Goal: Task Accomplishment & Management: Use online tool/utility

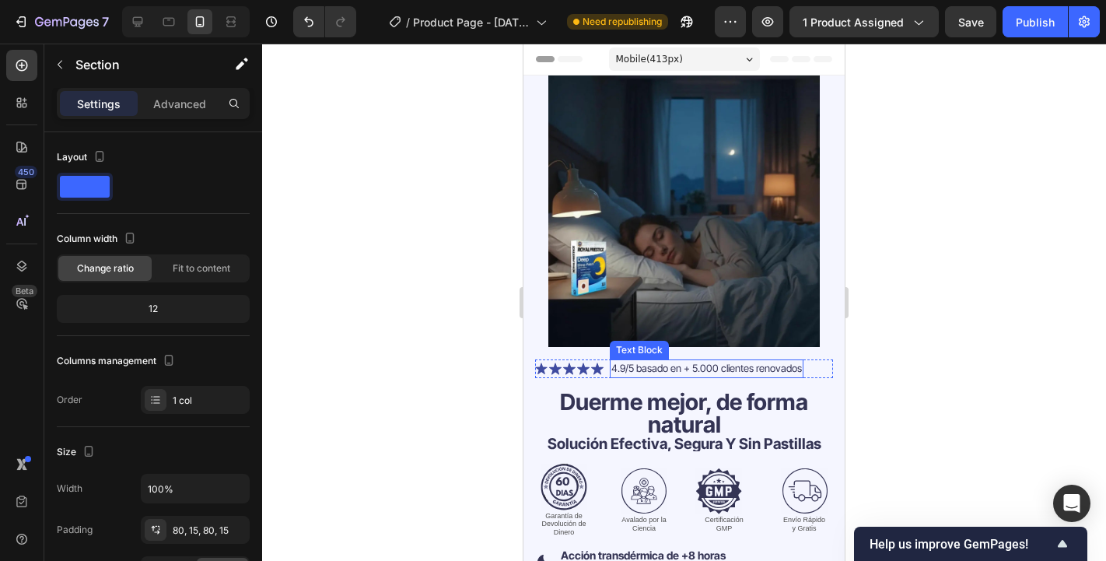
click at [725, 362] on span "4.9/5 basado en + 5.000 clientes renovados" at bounding box center [706, 368] width 191 height 12
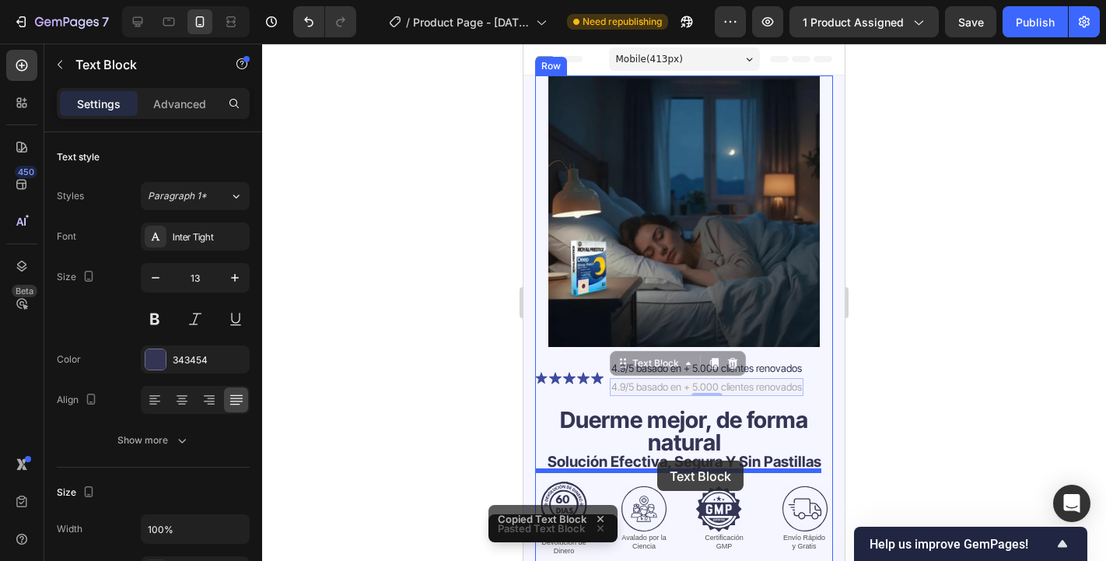
drag, startPoint x: 664, startPoint y: 358, endPoint x: 657, endPoint y: 460, distance: 102.9
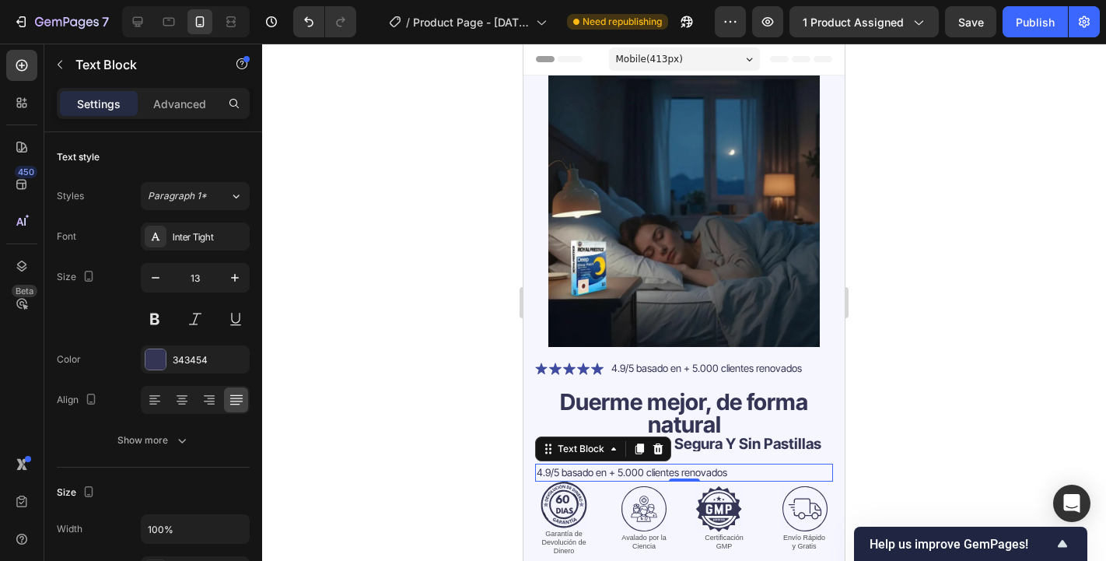
click at [680, 466] on span "4.9/5 basado en + 5.000 clientes renovados" at bounding box center [632, 472] width 191 height 12
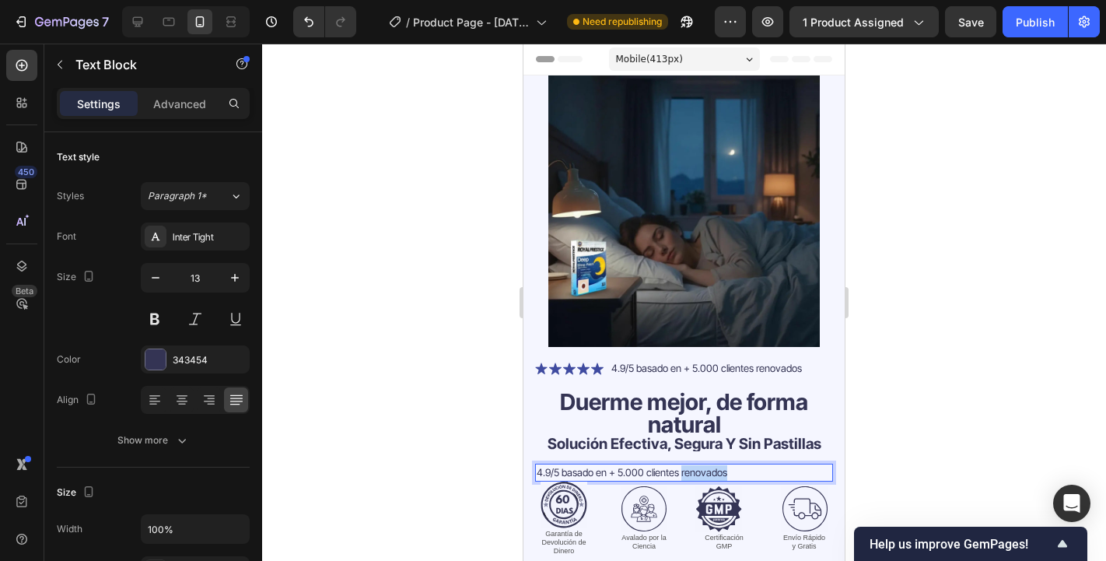
click at [680, 466] on span "4.9/5 basado en + 5.000 clientes renovados" at bounding box center [632, 472] width 191 height 12
click at [178, 389] on div at bounding box center [182, 399] width 24 height 25
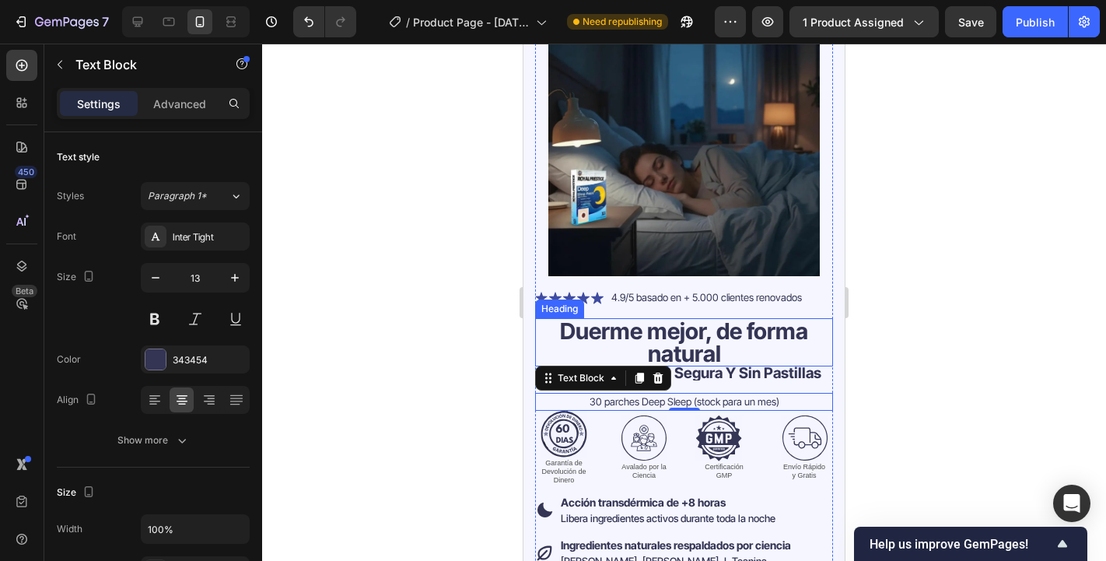
scroll to position [205, 0]
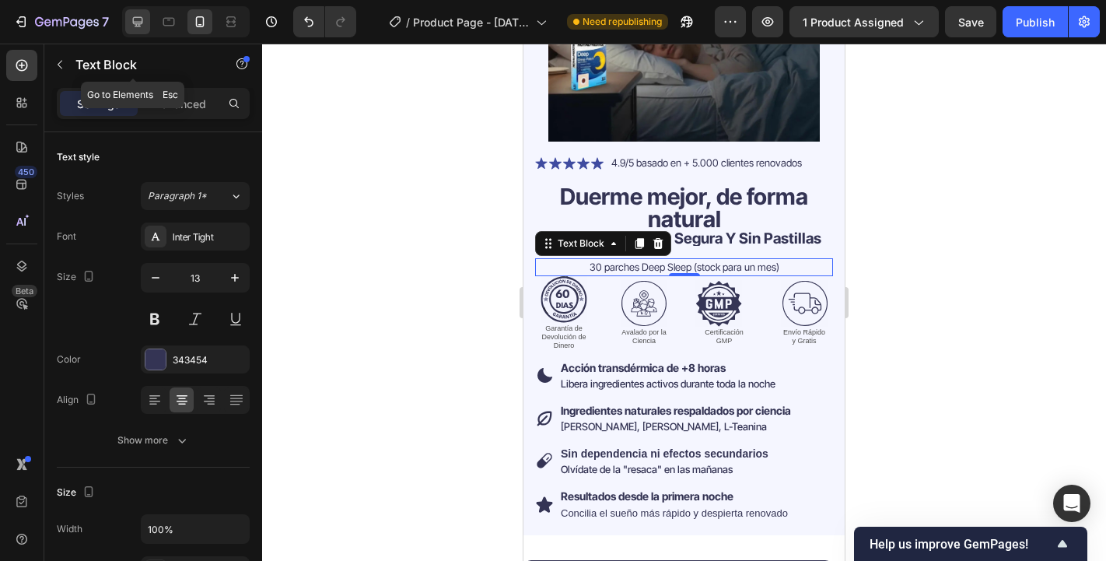
click at [144, 32] on div at bounding box center [137, 21] width 25 height 25
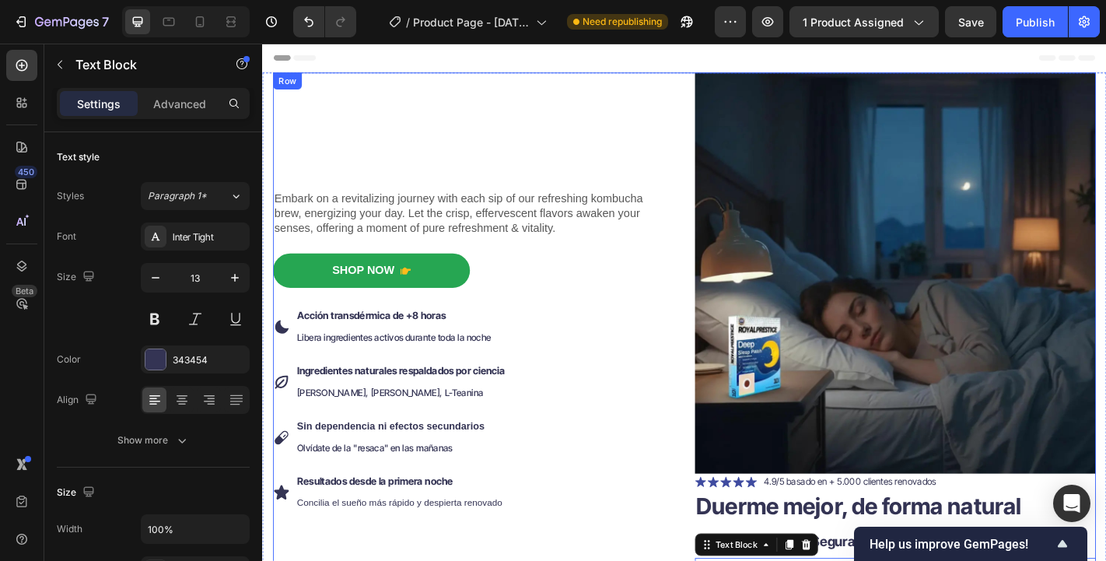
click at [711, 110] on div "Embark on a revitalizing journey with each sip of our refreshing kombucha brew,…" at bounding box center [495, 397] width 443 height 644
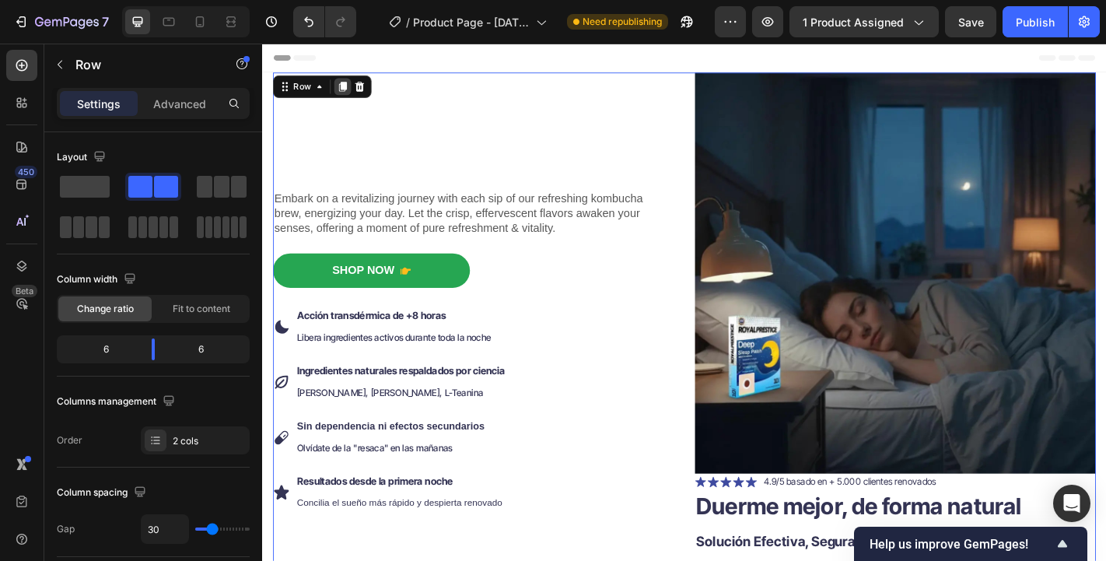
click at [350, 94] on icon at bounding box center [351, 91] width 9 height 11
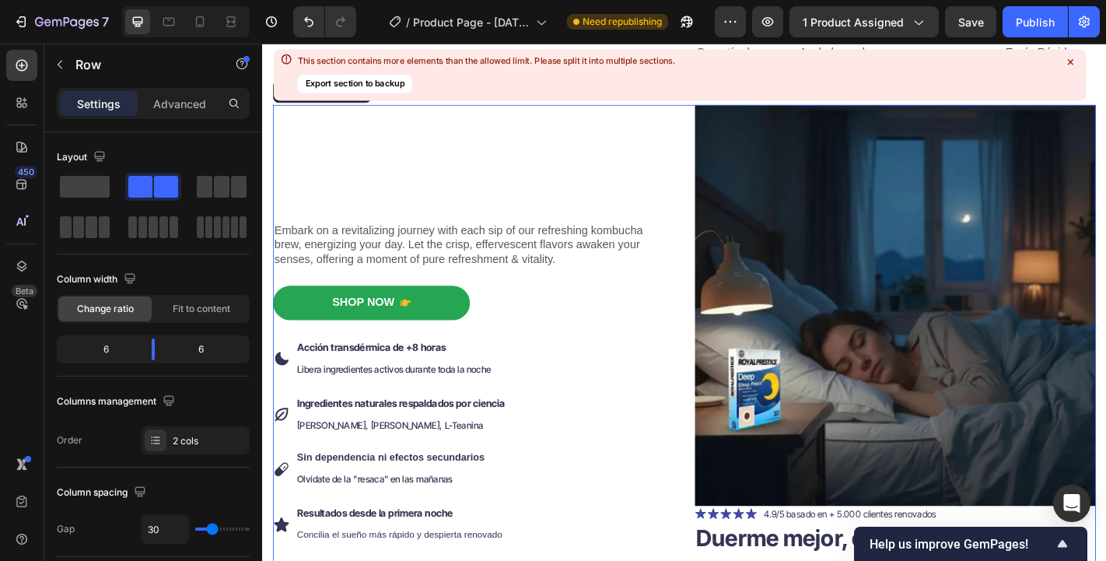
scroll to position [615, 0]
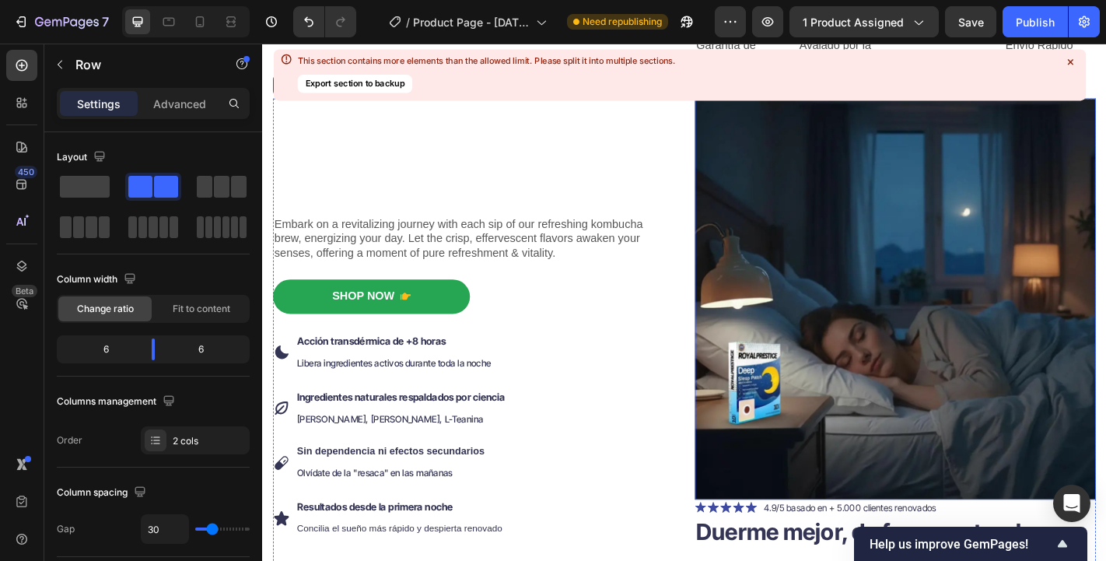
click at [1071, 61] on icon at bounding box center [1069, 61] width 5 height 5
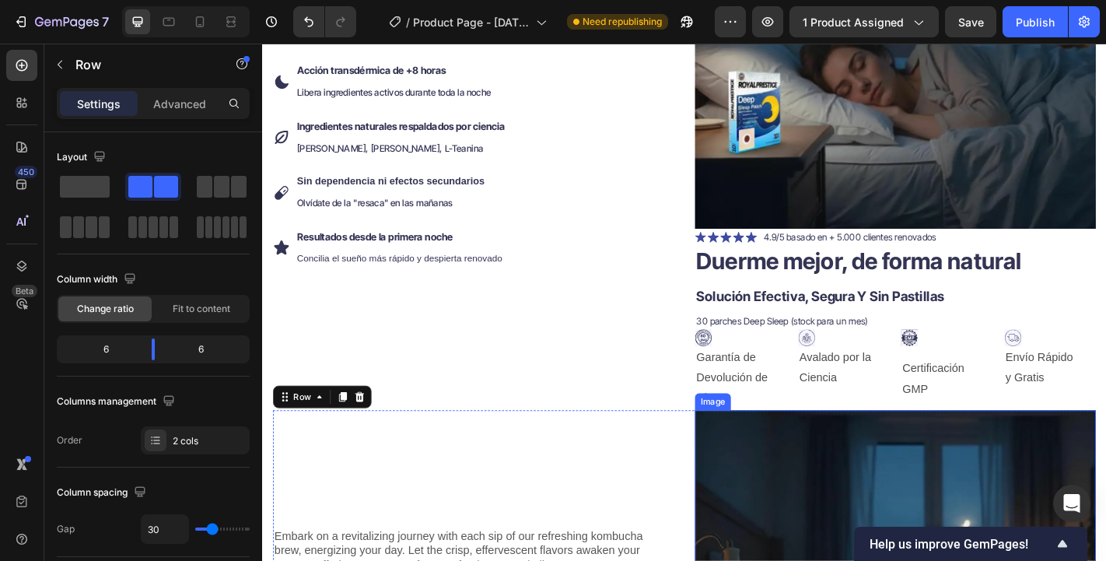
scroll to position [267, 0]
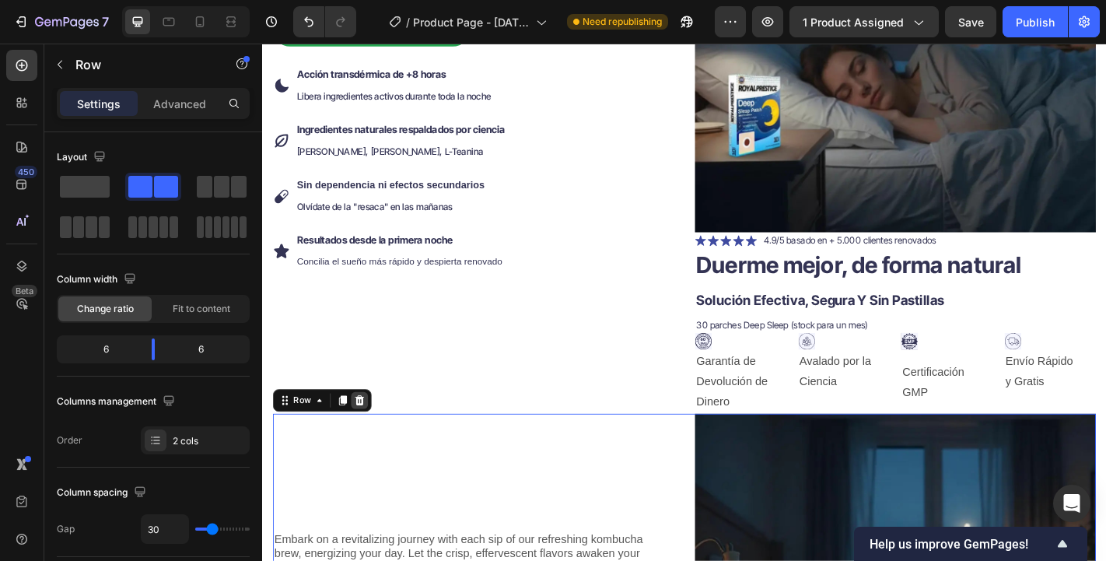
click at [369, 432] on icon at bounding box center [370, 437] width 10 height 11
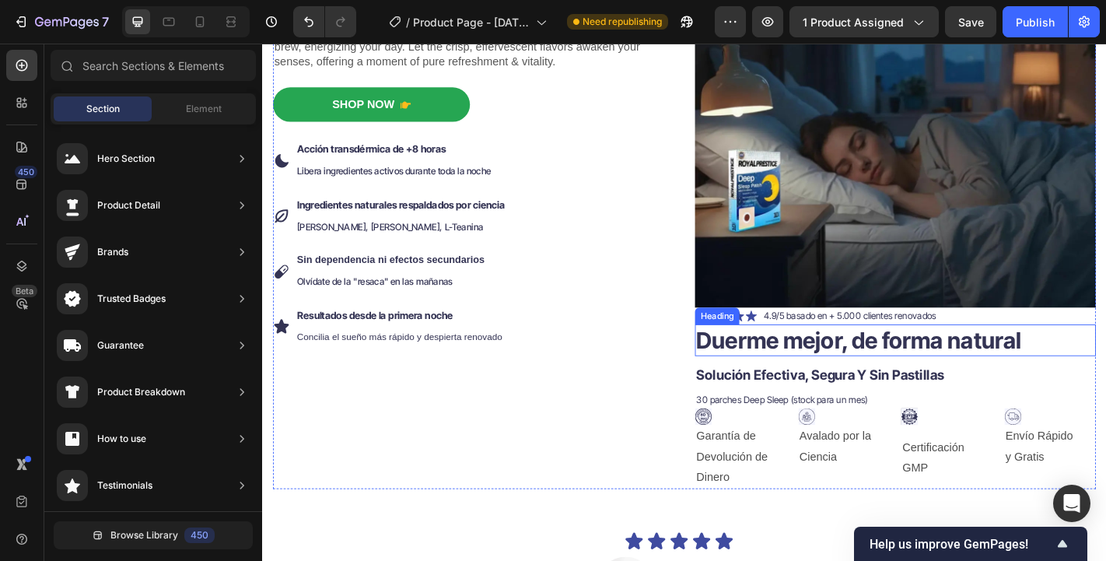
scroll to position [183, 0]
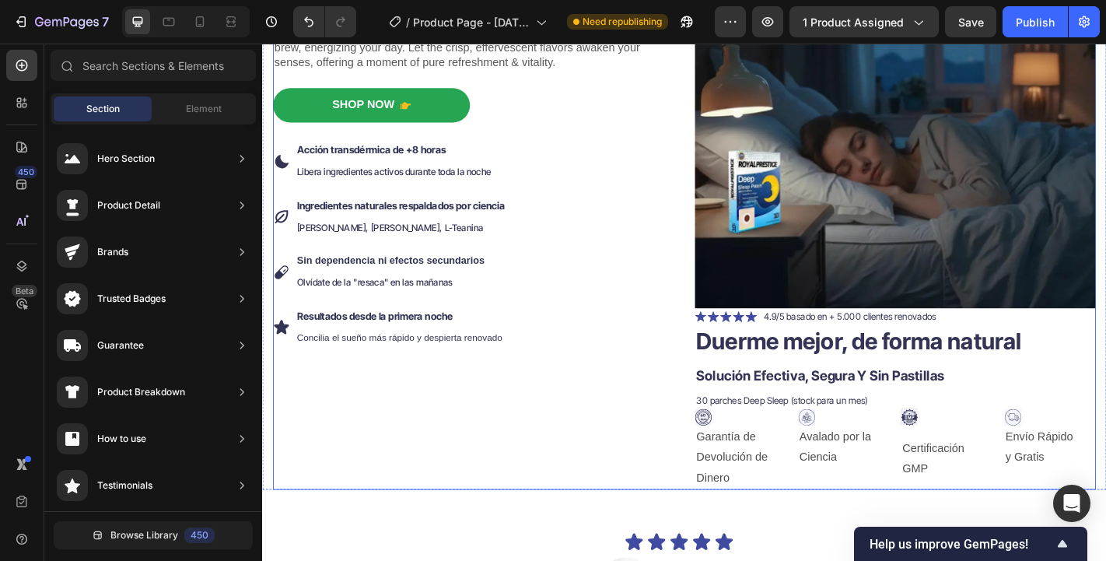
click at [699, 515] on div "Embark on a revitalizing journey with each sip of our refreshing kombucha brew,…" at bounding box center [495, 215] width 443 height 644
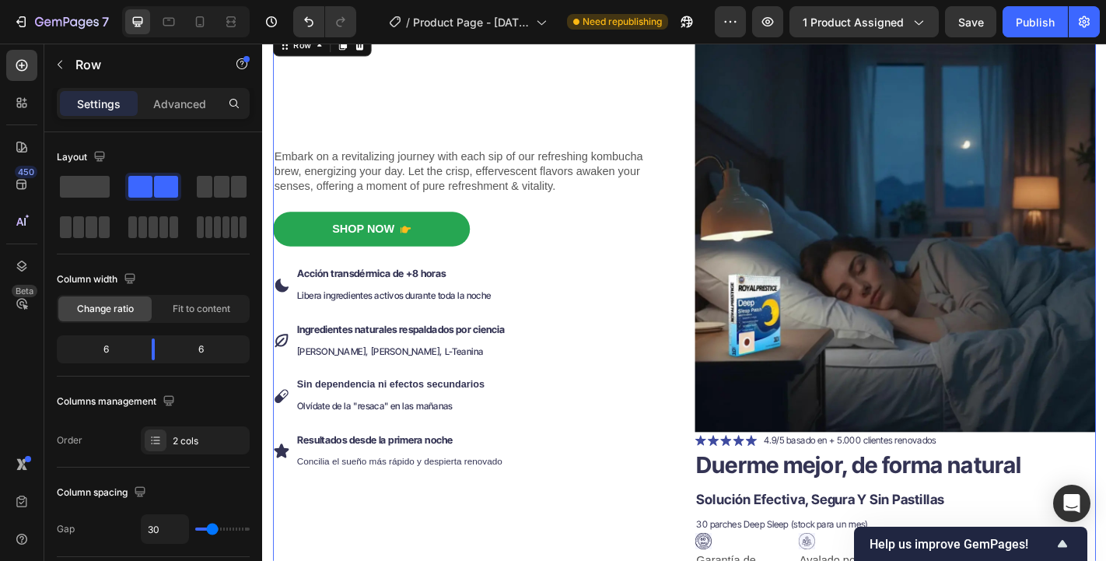
scroll to position [0, 0]
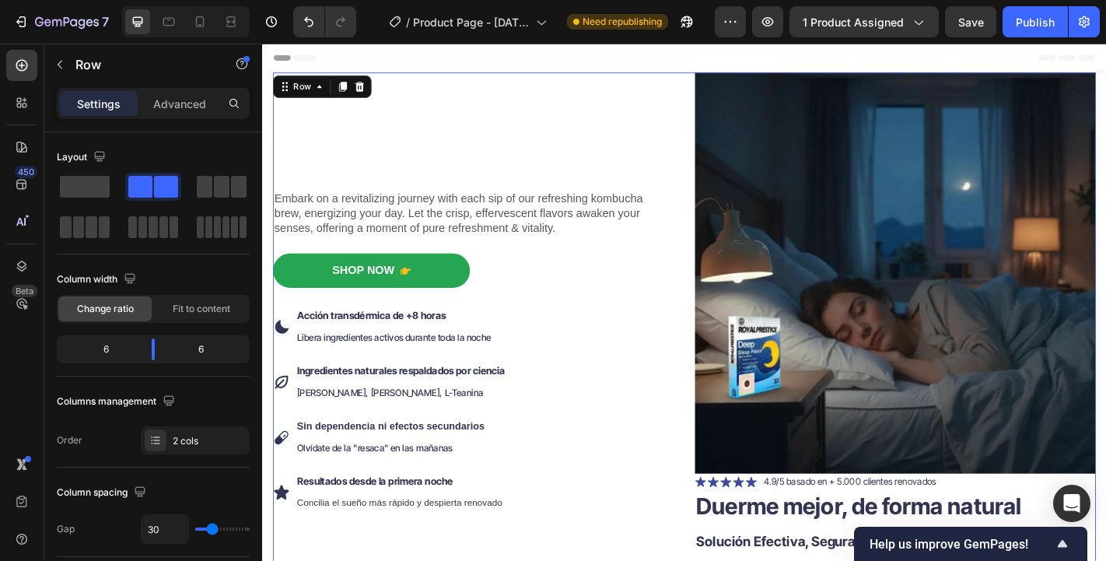
click at [731, 463] on div "Embark on a revitalizing journey with each sip of our refreshing kombucha brew,…" at bounding box center [729, 397] width 910 height 644
click at [713, 462] on div "Embark on a revitalizing journey with each sip of our refreshing kombucha brew,…" at bounding box center [729, 397] width 910 height 644
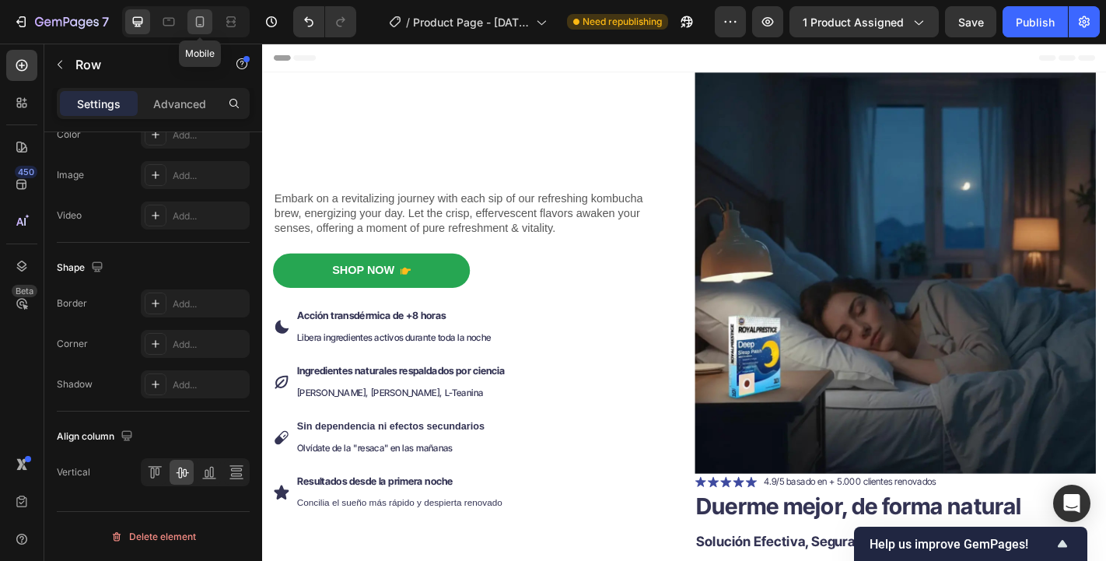
click at [191, 25] on div at bounding box center [199, 21] width 25 height 25
type input "0"
type input "100%"
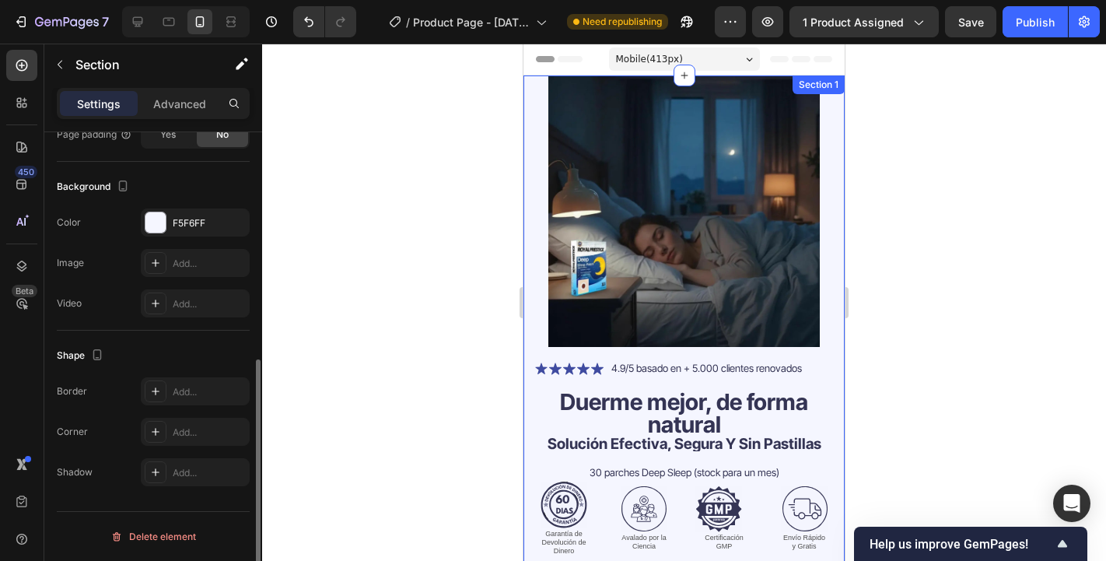
click at [526, 299] on div "Embark on a revitalizing journey with each sip of our refreshing kombucha brew,…" at bounding box center [683, 407] width 321 height 665
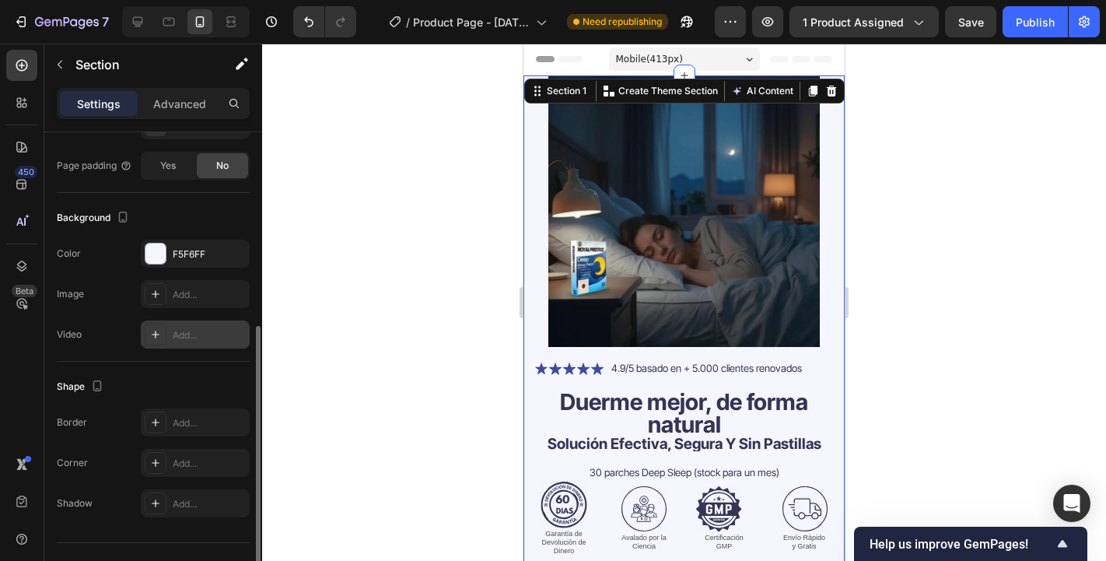
scroll to position [405, 0]
click at [233, 250] on icon "button" at bounding box center [233, 253] width 12 height 12
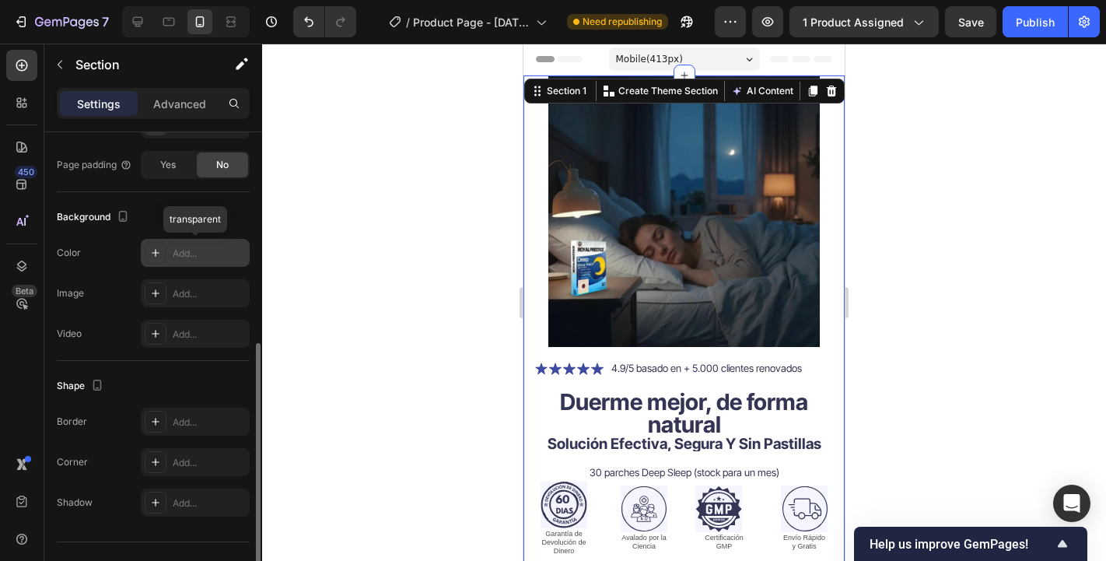
click at [196, 256] on div "Add..." at bounding box center [209, 254] width 73 height 14
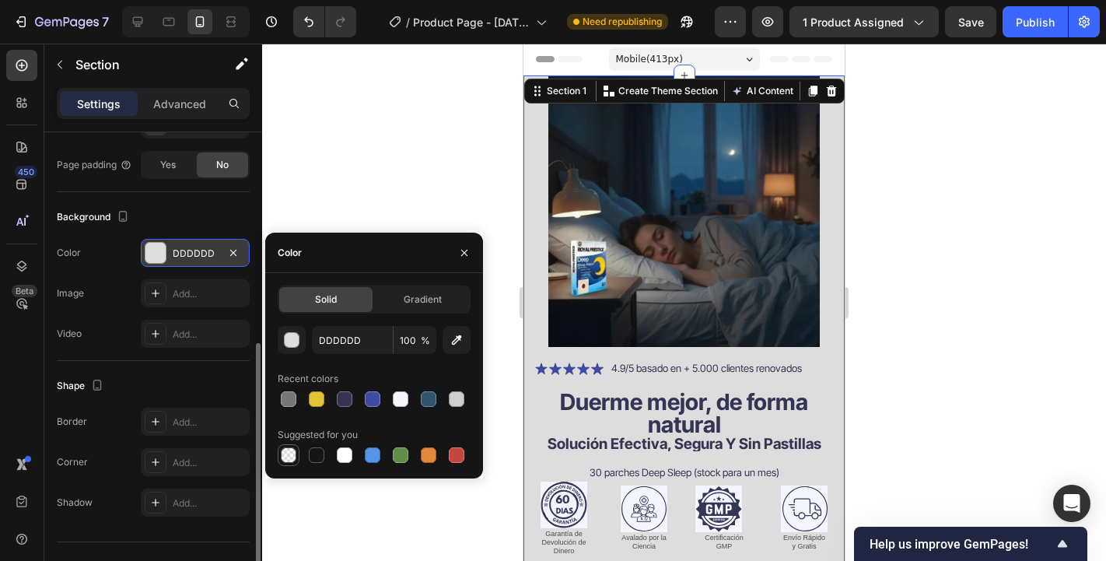
click at [294, 456] on div at bounding box center [289, 455] width 16 height 16
type input "000000"
type input "0"
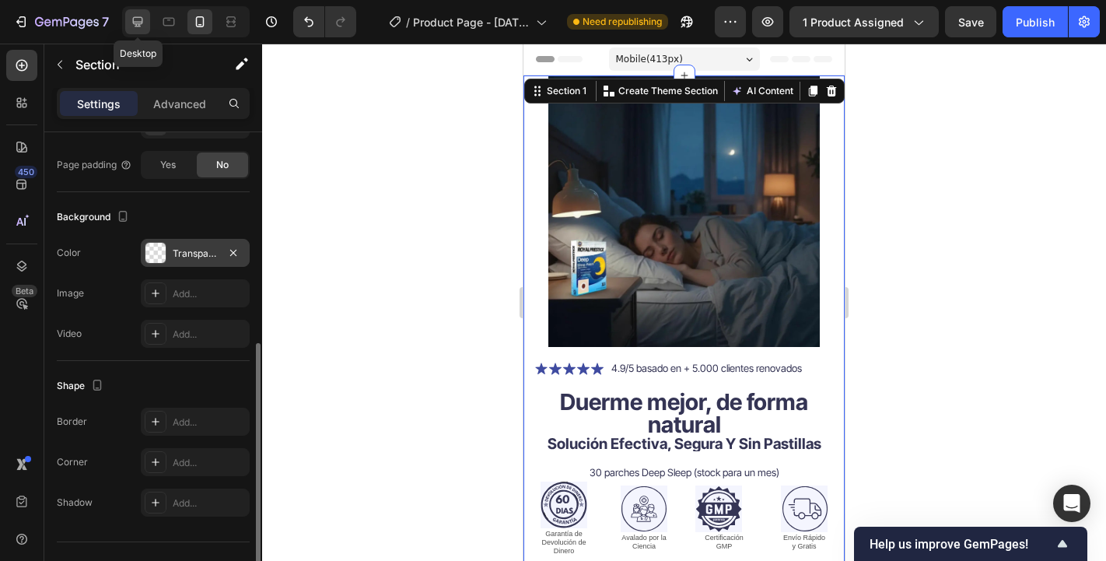
click at [136, 29] on icon at bounding box center [138, 22] width 16 height 16
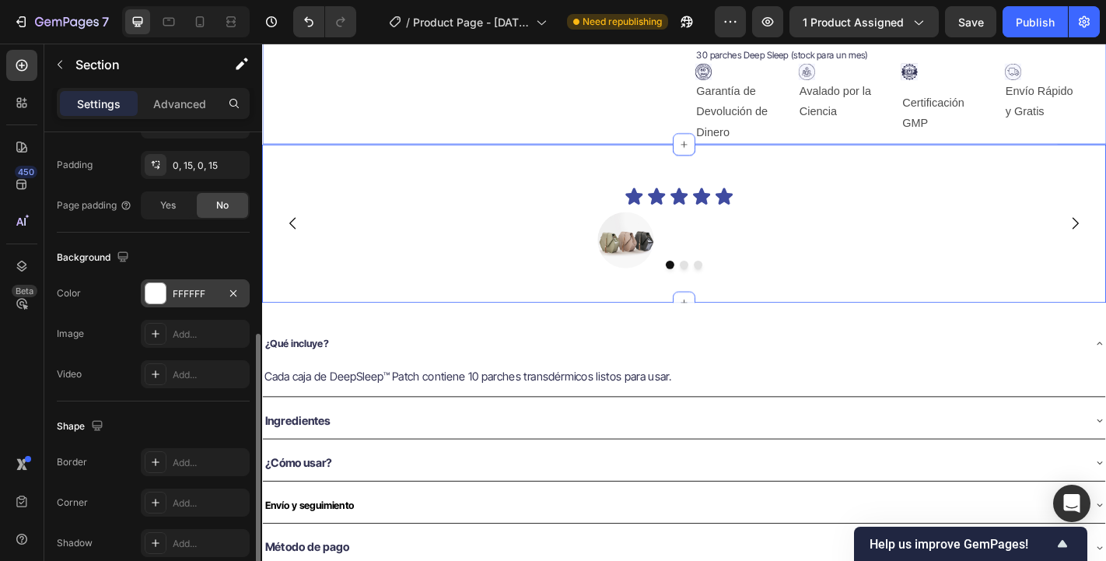
scroll to position [660, 0]
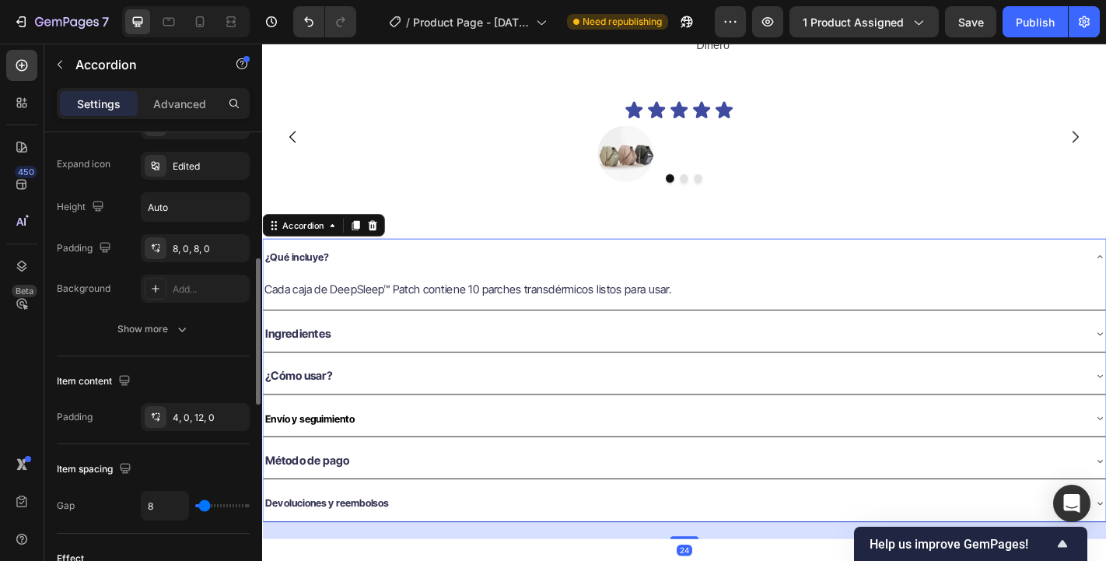
click at [303, 275] on strong "¿Qué incluye?" at bounding box center [300, 278] width 70 height 13
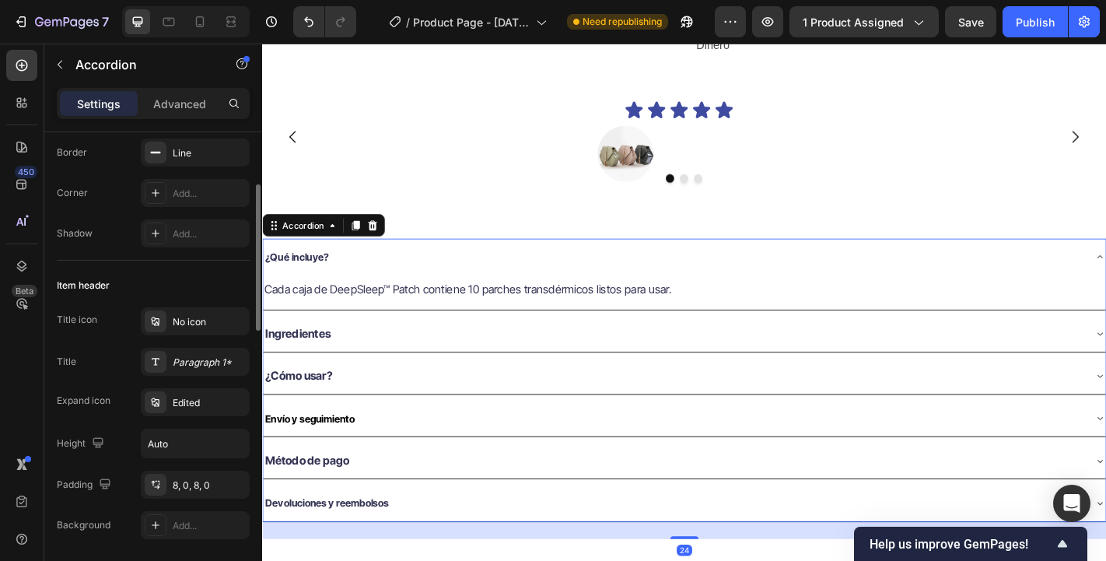
scroll to position [204, 0]
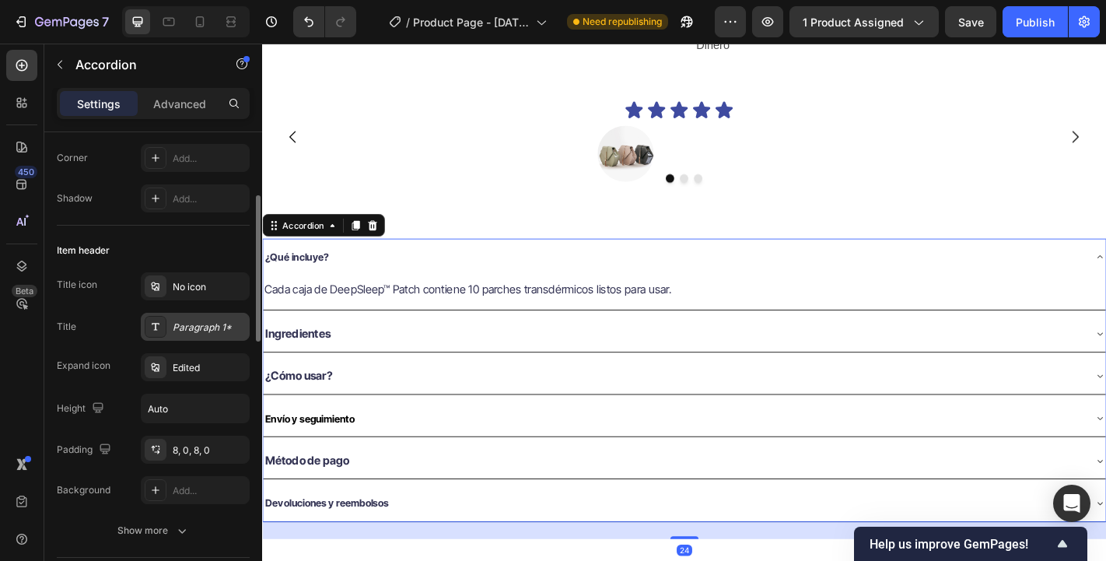
click at [185, 332] on div "Paragraph 1*" at bounding box center [209, 327] width 73 height 14
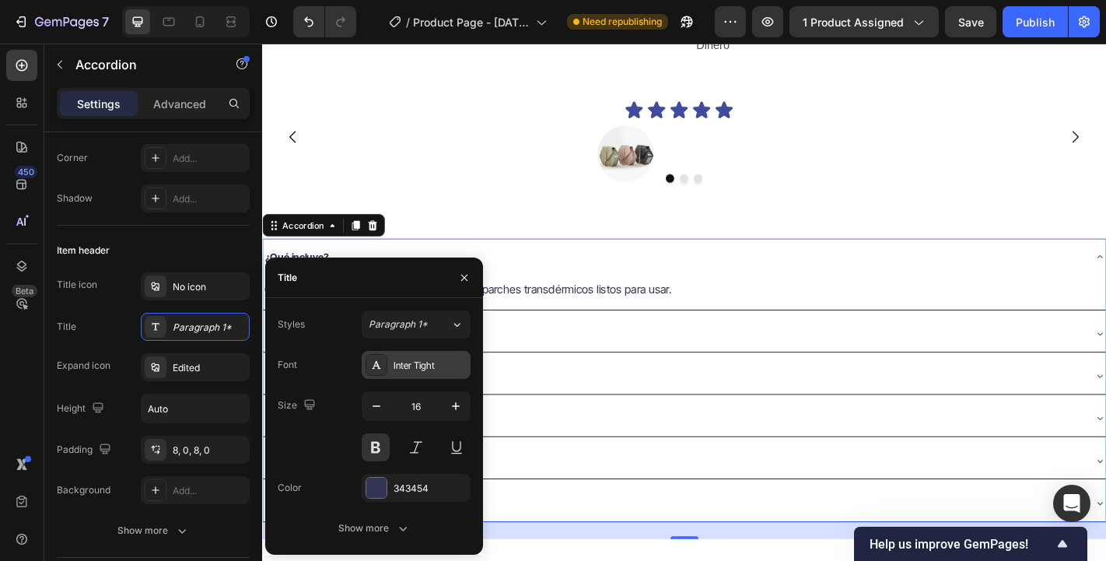
click at [428, 362] on div "Inter Tight" at bounding box center [429, 365] width 73 height 14
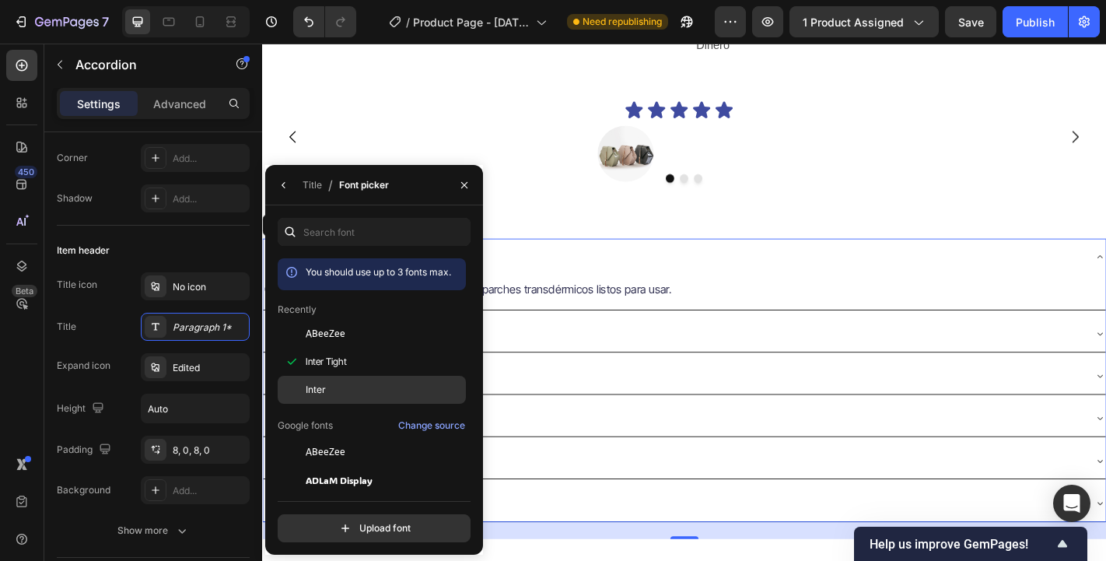
click at [404, 387] on div "Inter" at bounding box center [384, 390] width 157 height 14
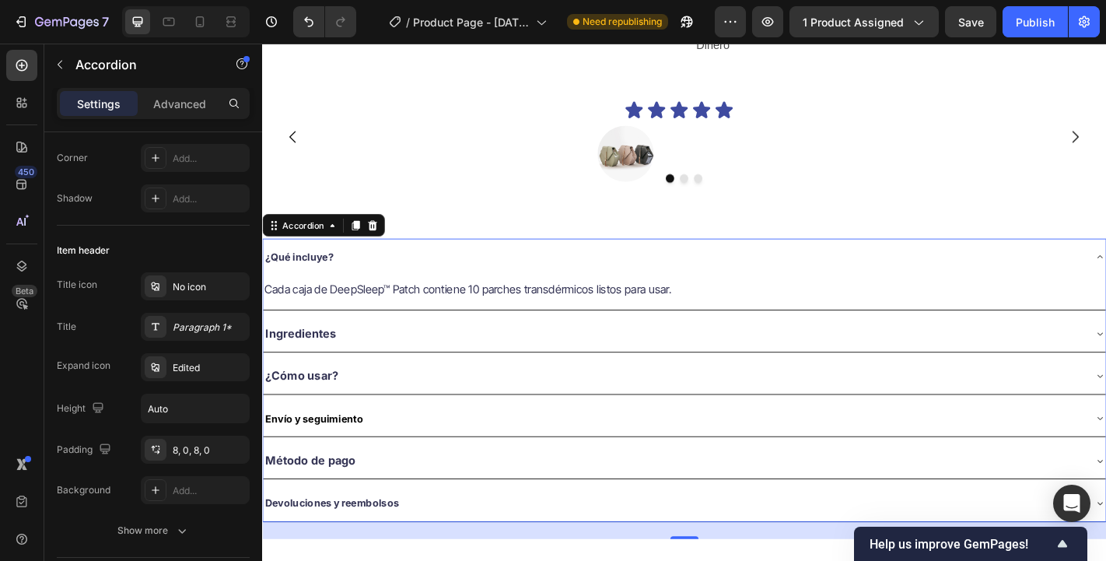
click at [673, 278] on div "¿Qué incluye?" at bounding box center [716, 279] width 907 height 28
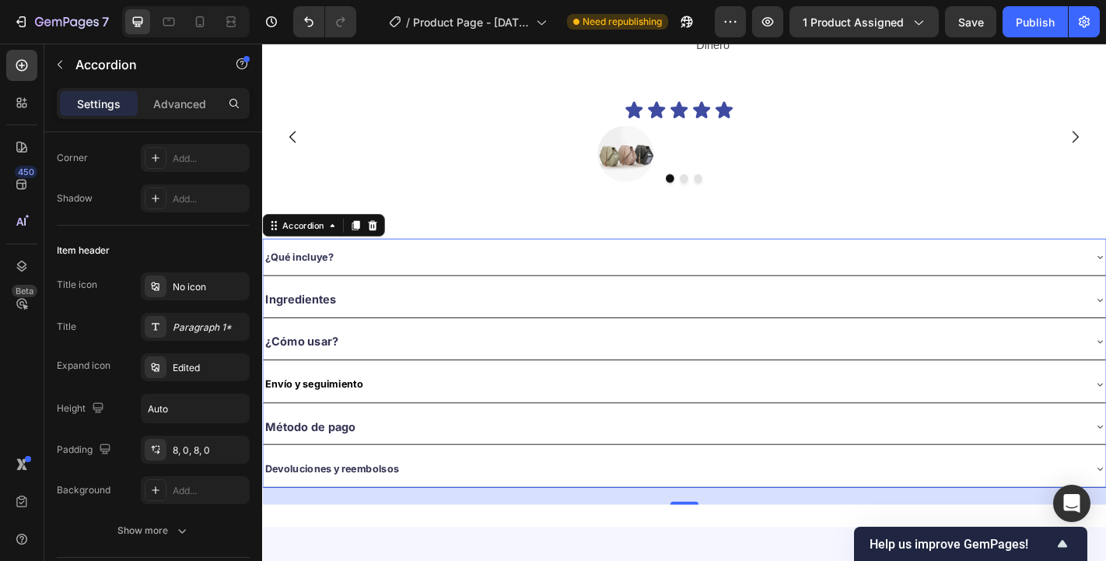
click at [320, 278] on strong "¿Qué incluye?" at bounding box center [302, 278] width 75 height 13
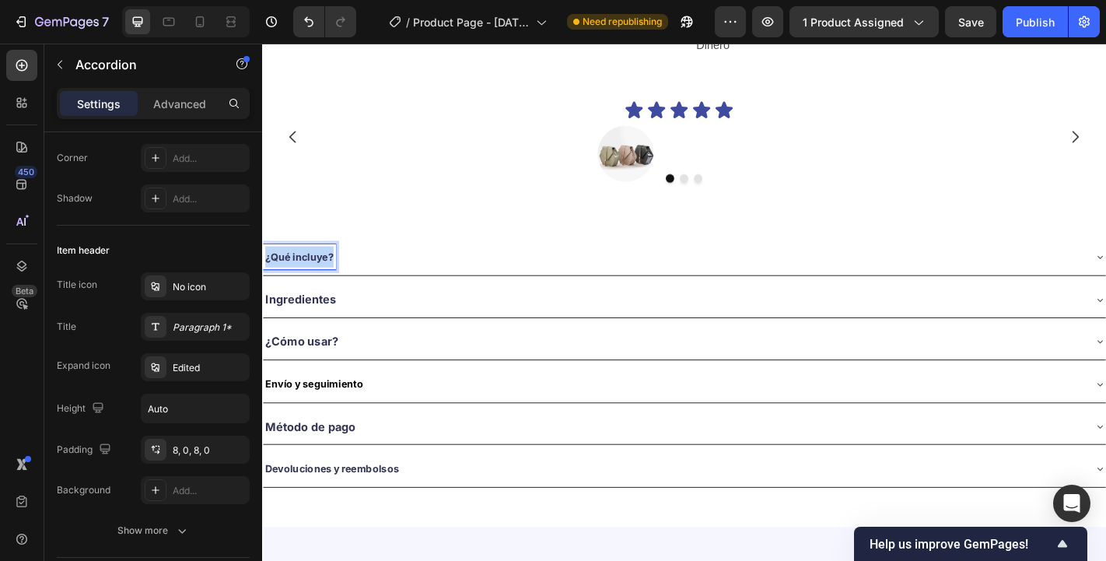
click at [320, 278] on strong "¿Qué incluye?" at bounding box center [302, 278] width 75 height 13
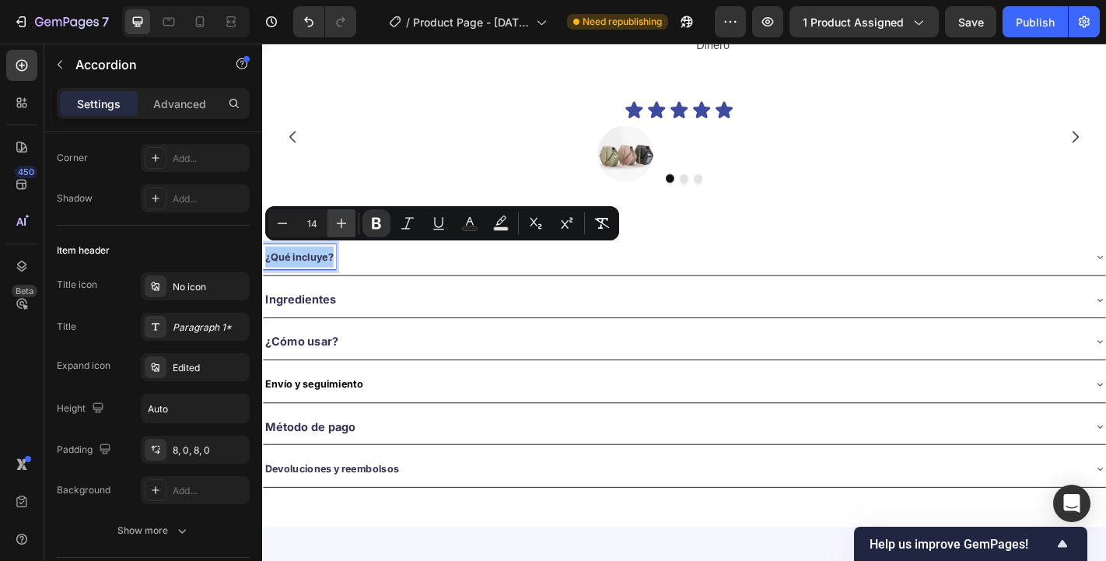
click at [339, 223] on icon "Editor contextual toolbar" at bounding box center [342, 224] width 10 height 10
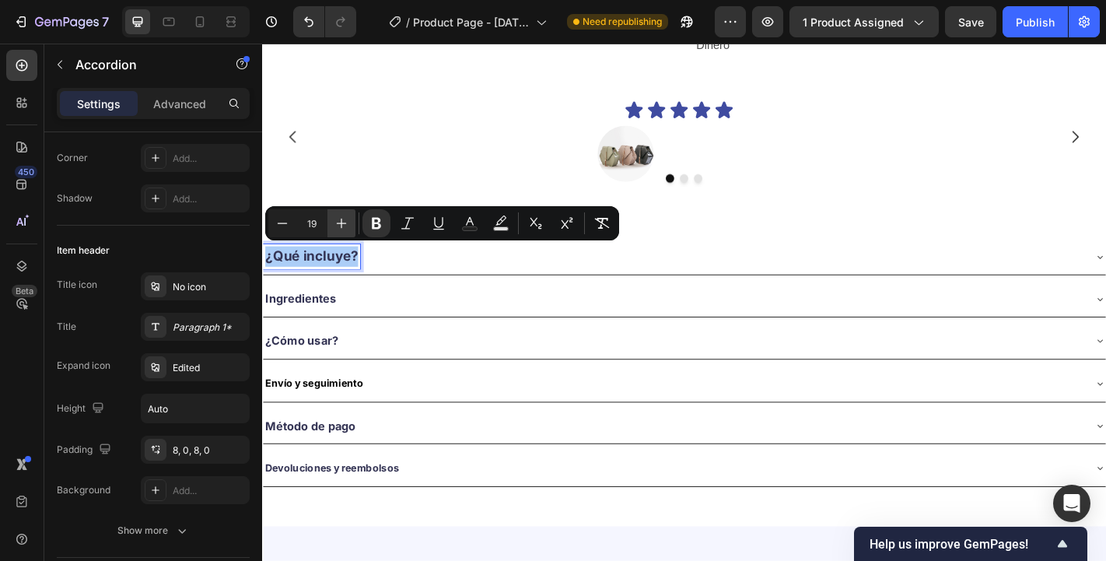
click at [339, 223] on icon "Editor contextual toolbar" at bounding box center [342, 224] width 10 height 10
type input "20"
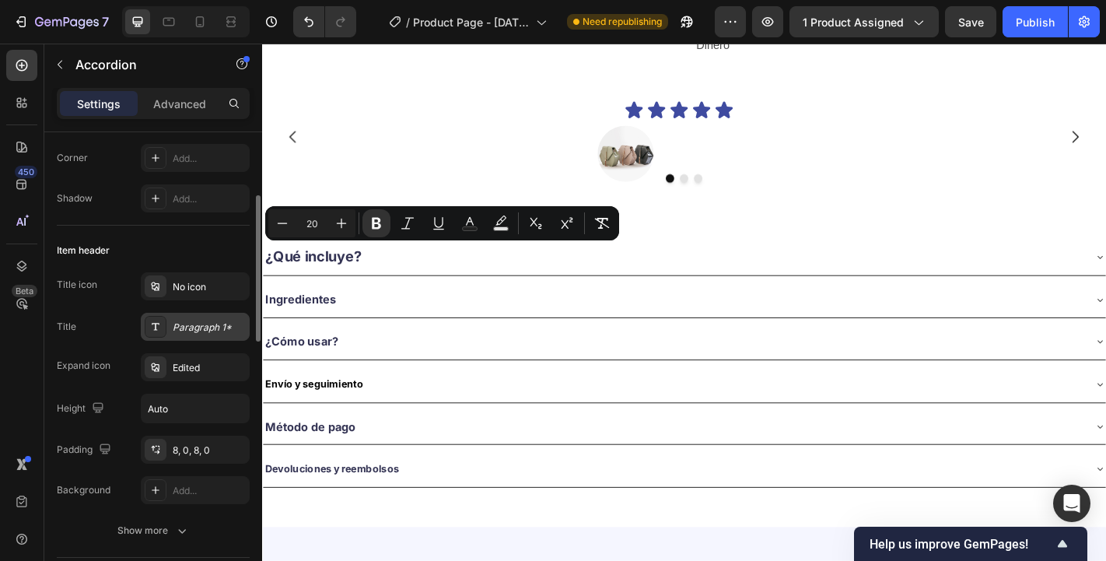
click at [194, 330] on div "Paragraph 1*" at bounding box center [209, 327] width 73 height 14
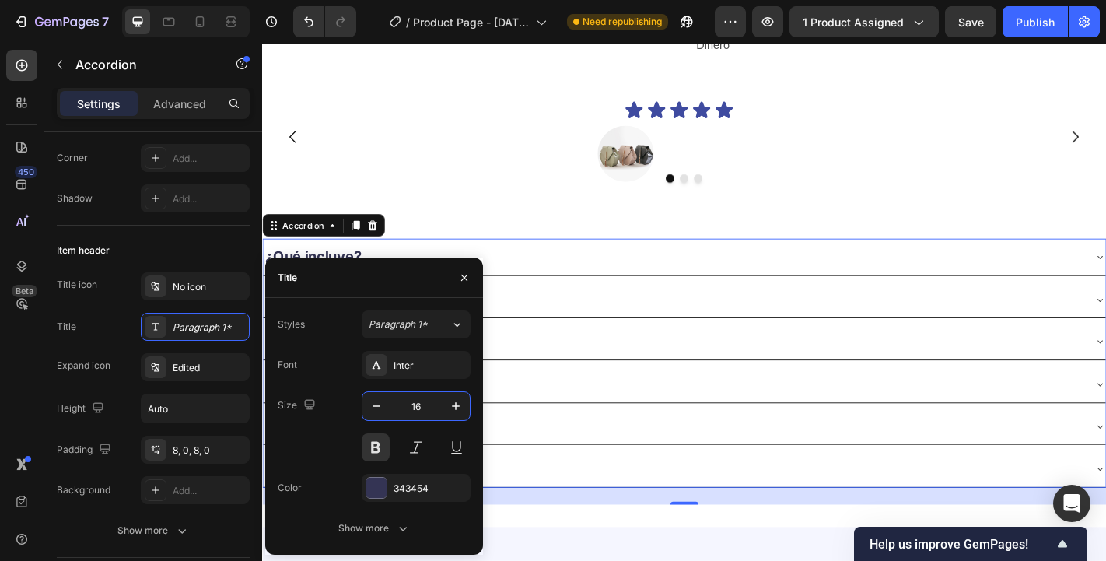
click at [418, 406] on input "16" at bounding box center [415, 406] width 51 height 28
type input "20"
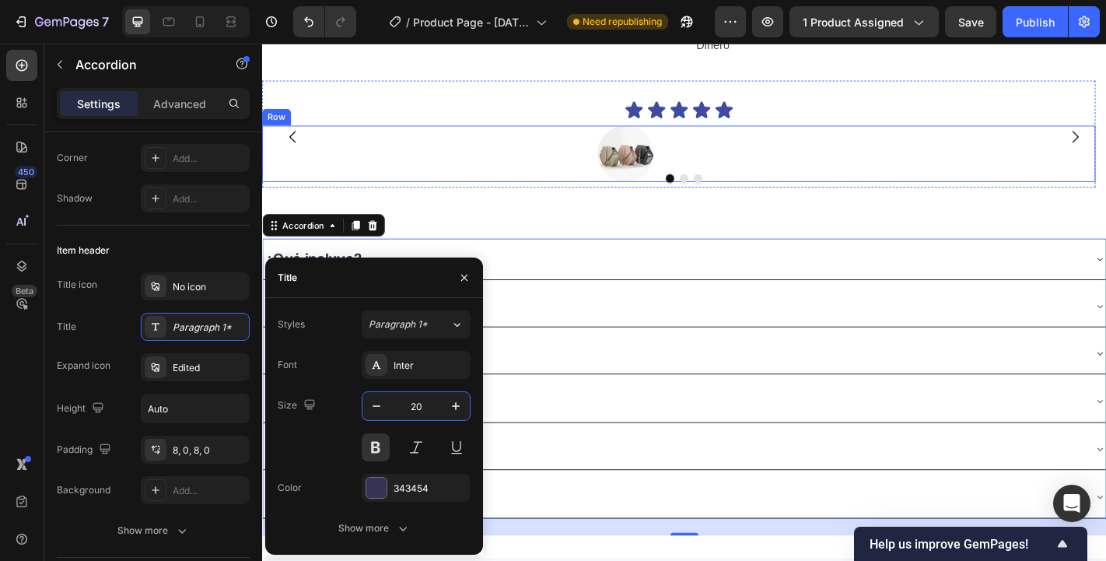
click at [493, 154] on div "Image [PERSON_NAME] Text Block Row" at bounding box center [723, 165] width 922 height 62
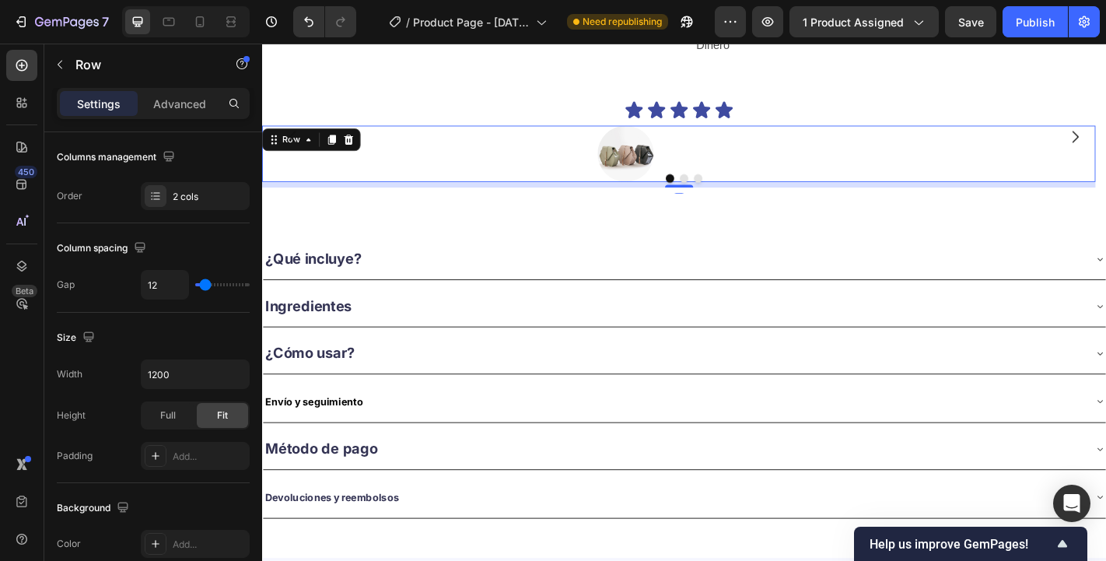
scroll to position [0, 0]
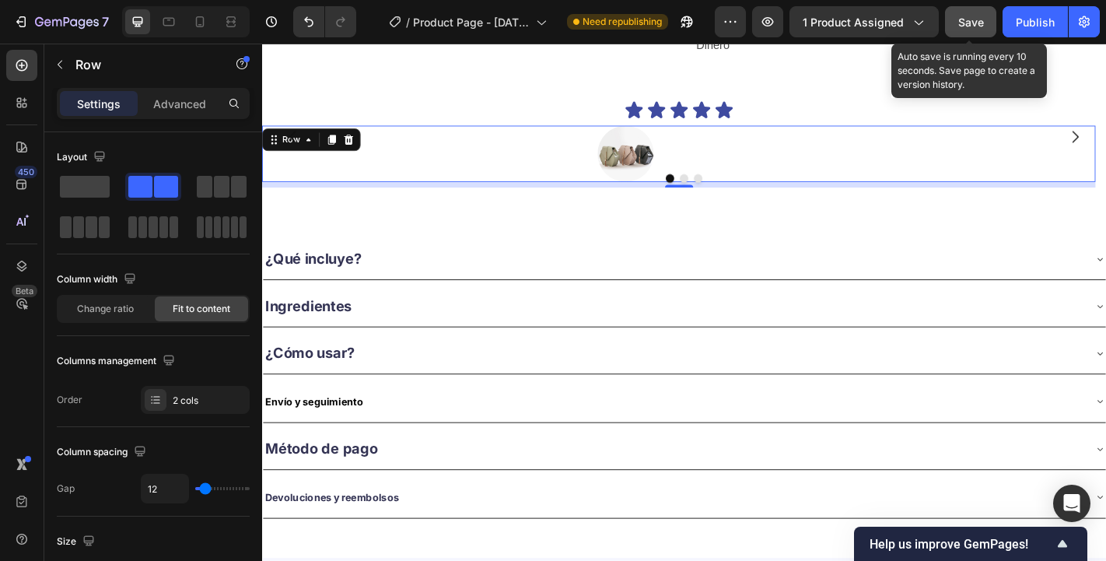
click at [964, 19] on span "Save" at bounding box center [971, 22] width 26 height 13
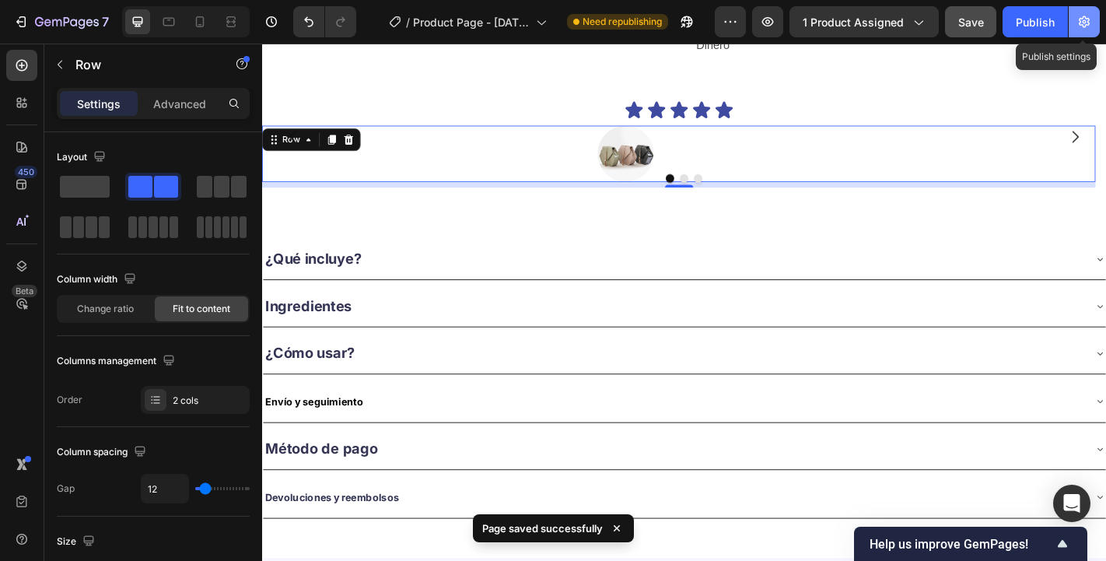
click at [1084, 19] on icon "button" at bounding box center [1084, 22] width 16 height 16
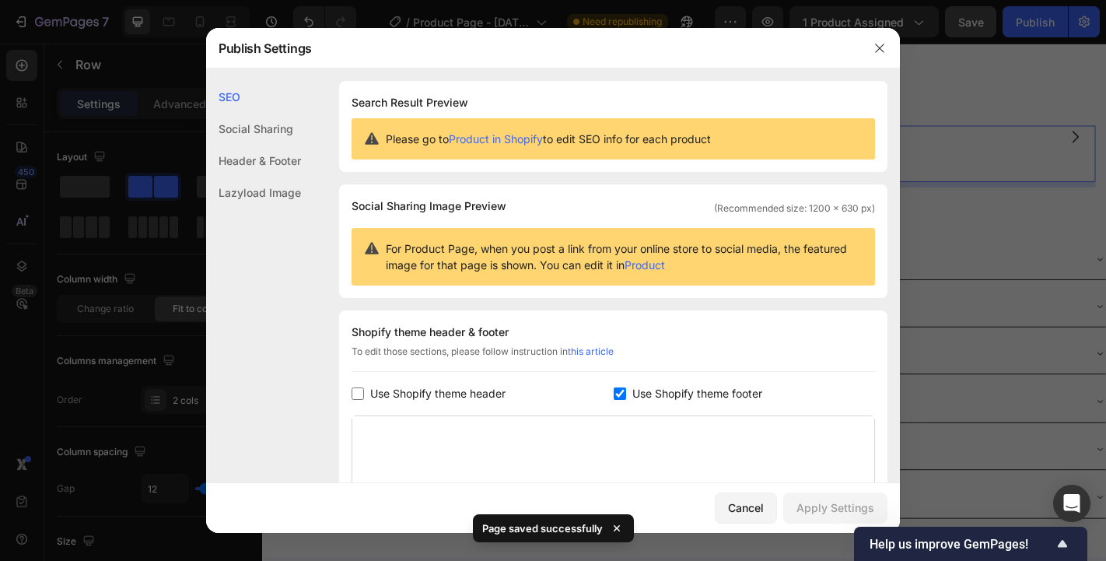
click at [865, 44] on div at bounding box center [879, 48] width 40 height 40
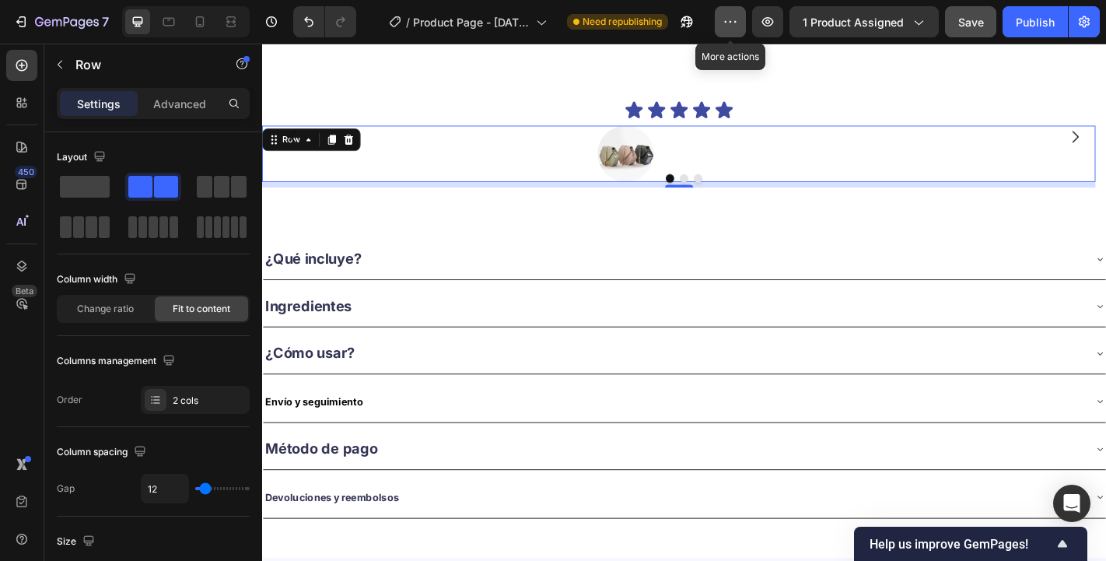
click at [732, 20] on icon "button" at bounding box center [730, 22] width 16 height 16
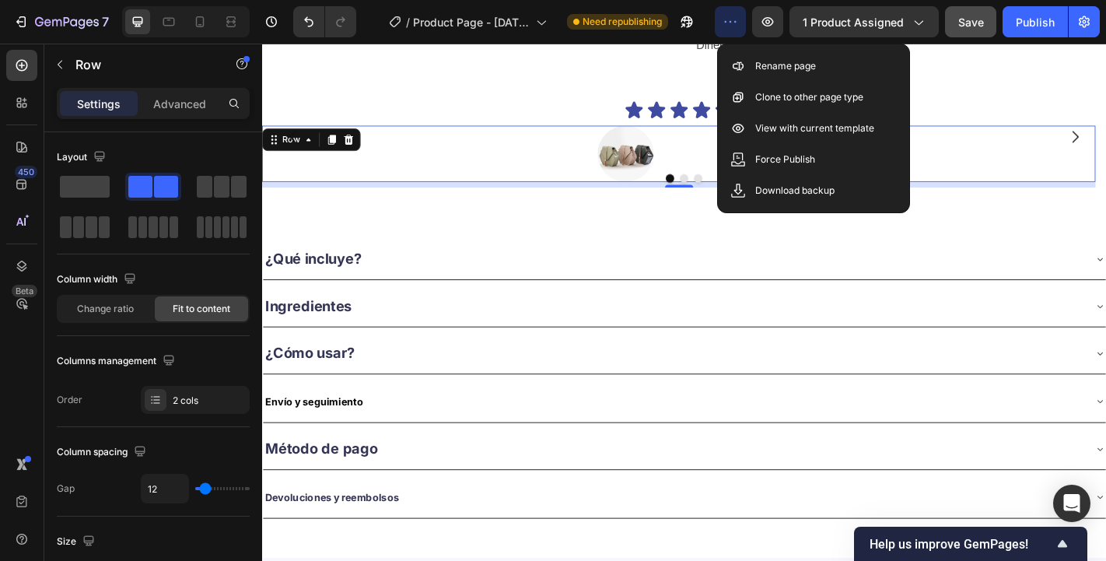
click at [732, 21] on icon "button" at bounding box center [730, 22] width 2 height 2
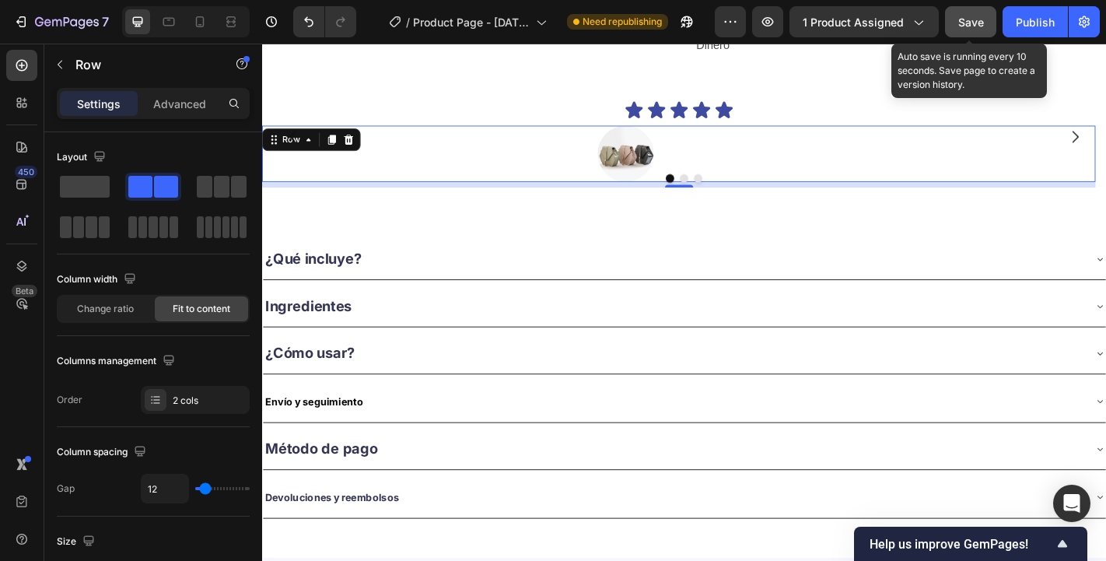
click at [975, 27] on span "Save" at bounding box center [971, 22] width 26 height 13
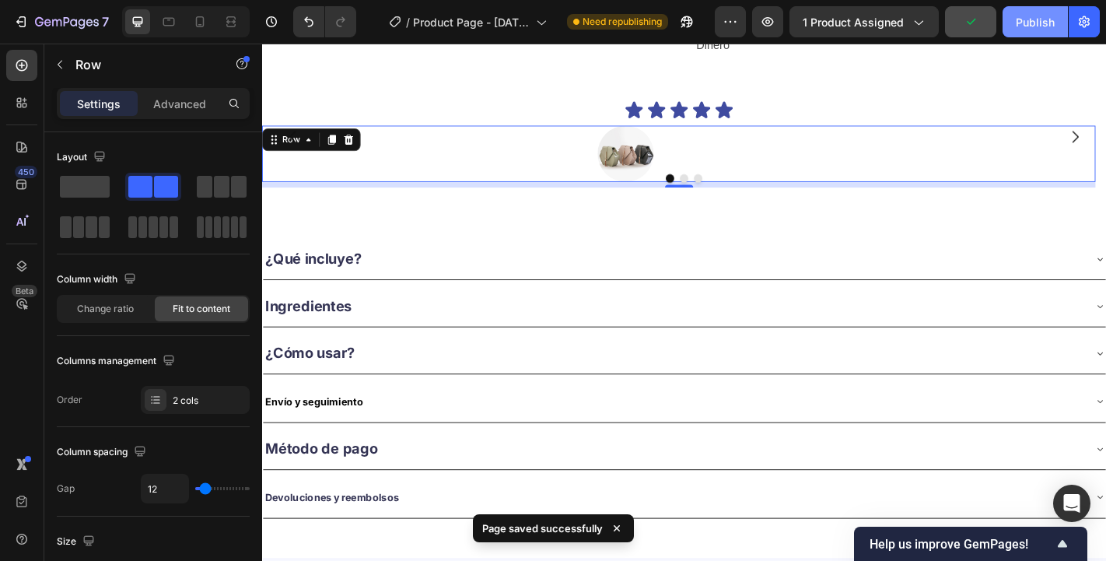
click at [1058, 22] on button "Publish" at bounding box center [1034, 21] width 65 height 31
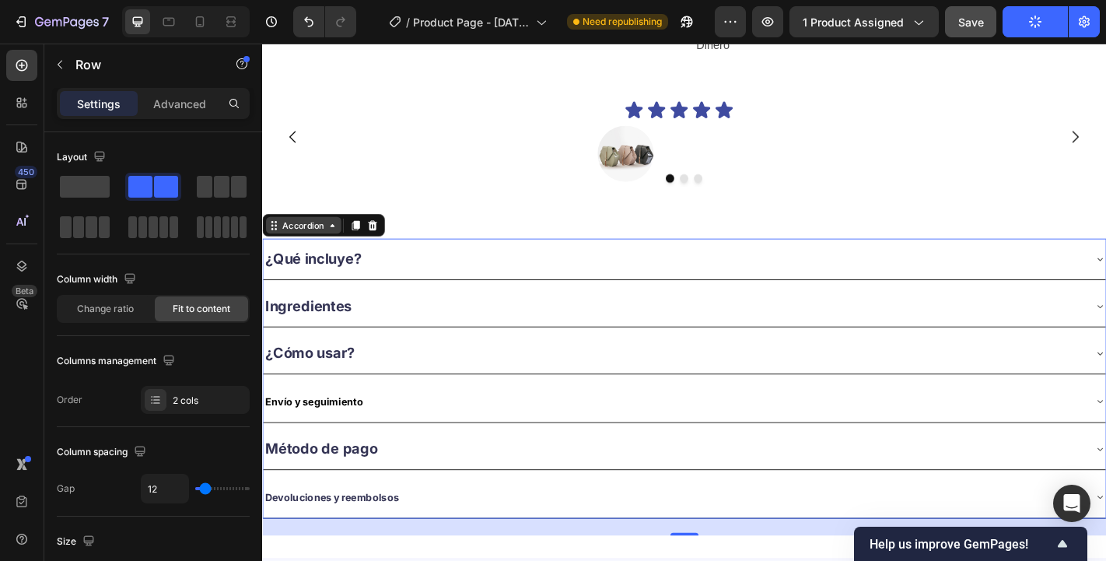
click at [291, 247] on div "Accordion" at bounding box center [307, 244] width 83 height 19
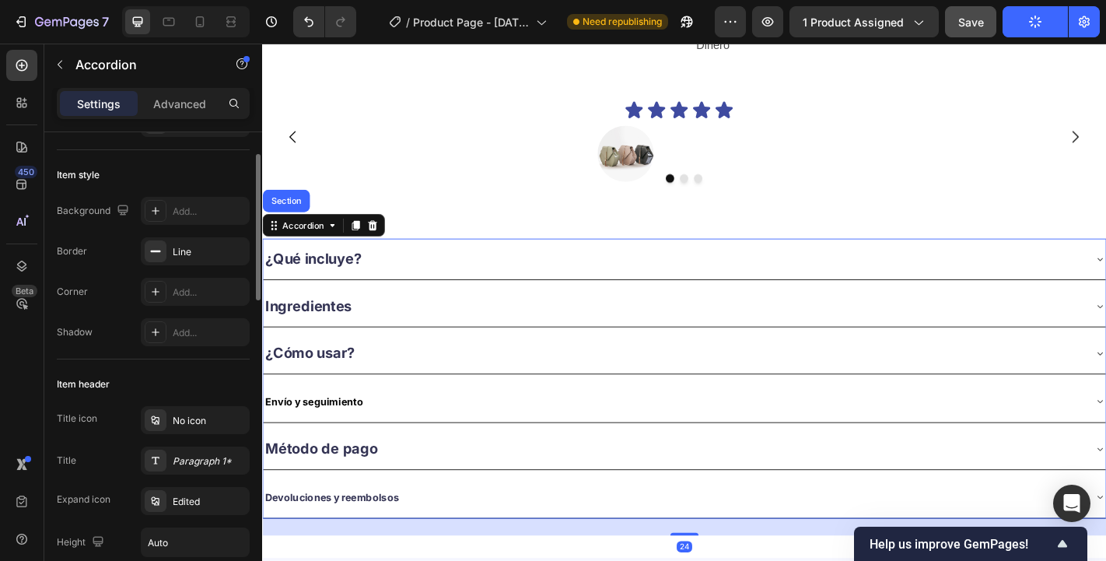
scroll to position [72, 0]
click at [170, 462] on div "Paragraph 1*" at bounding box center [195, 459] width 109 height 28
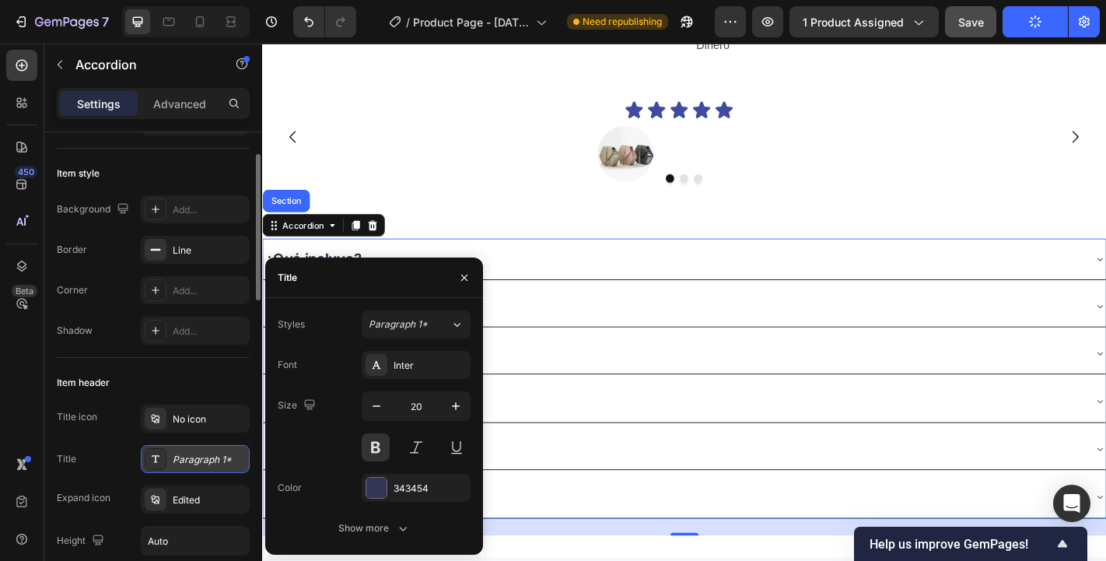
click at [170, 462] on div "Paragraph 1*" at bounding box center [195, 459] width 109 height 28
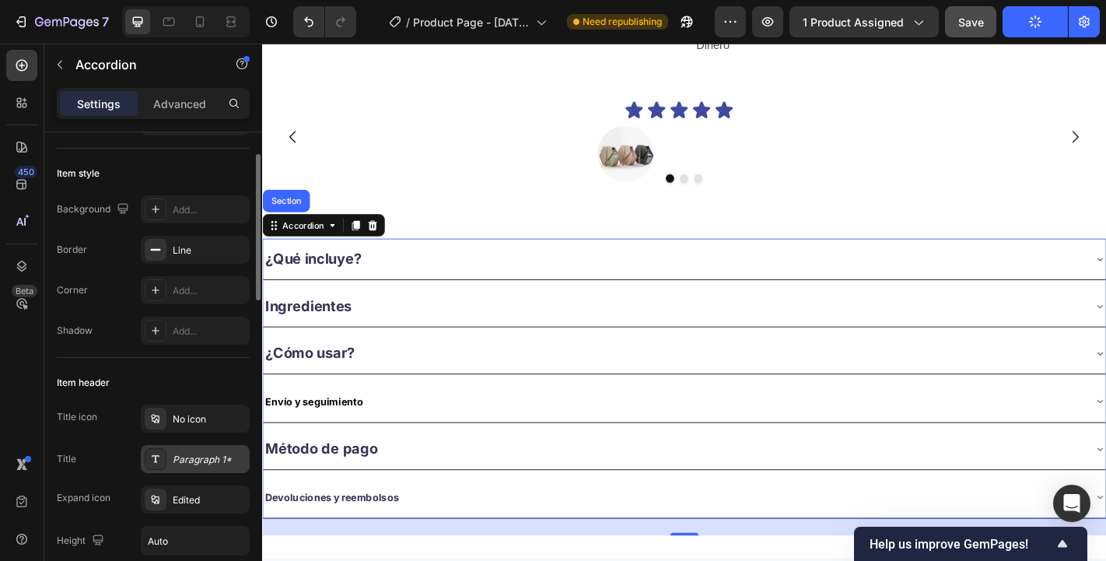
click at [170, 462] on div "Paragraph 1*" at bounding box center [195, 459] width 109 height 28
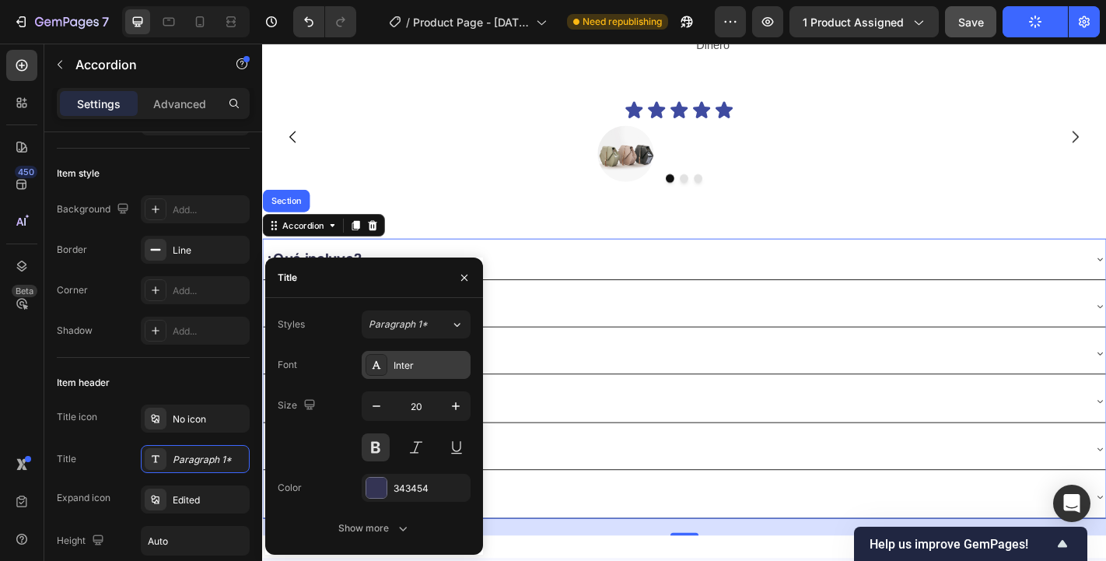
click at [452, 362] on div "Inter" at bounding box center [429, 365] width 73 height 14
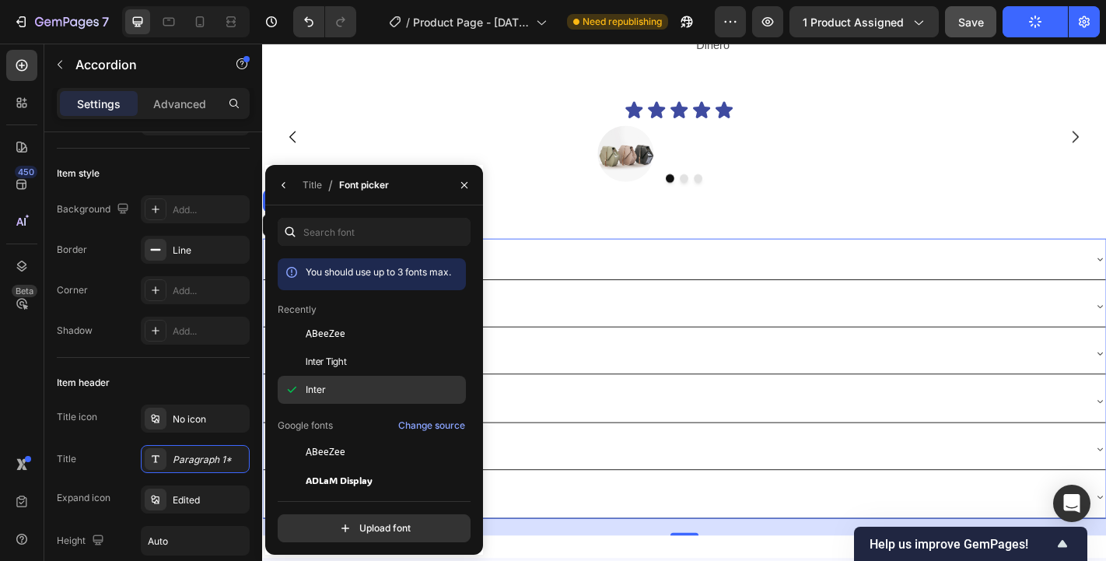
click at [397, 389] on div "Inter" at bounding box center [384, 390] width 157 height 14
click at [614, 380] on div "¿Cómo usar?" at bounding box center [716, 385] width 907 height 33
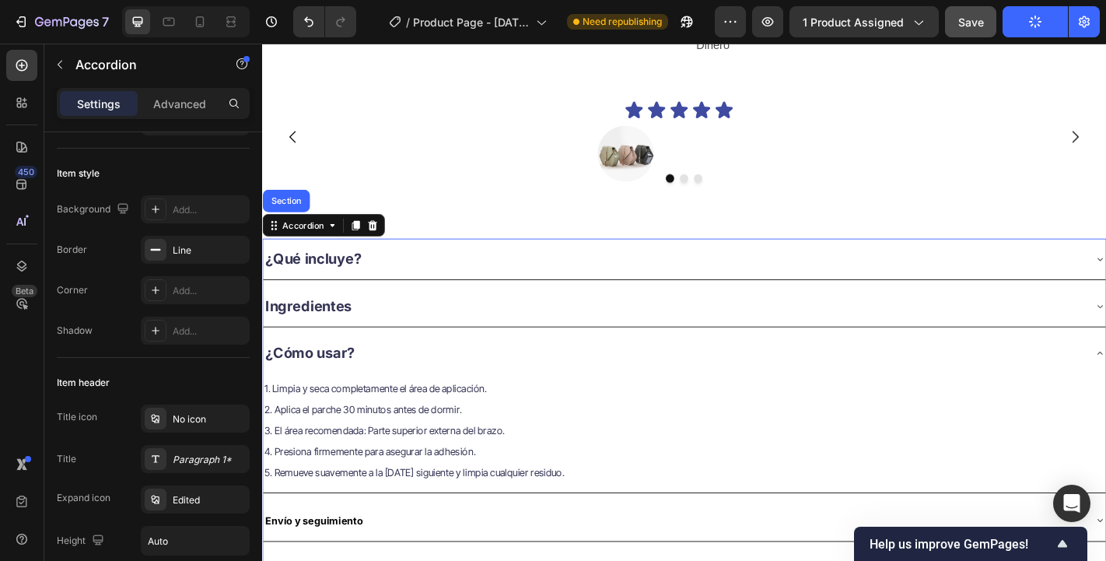
click at [376, 393] on div "¿Cómo usar?" at bounding box center [716, 385] width 907 height 33
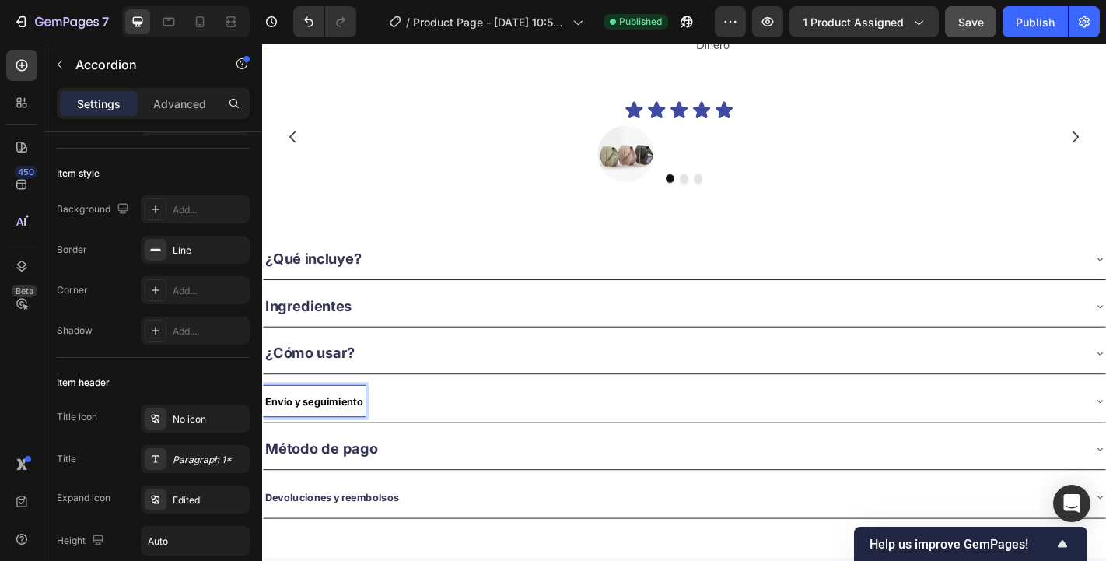
click at [357, 440] on p "Envío y seguimiento" at bounding box center [319, 439] width 108 height 30
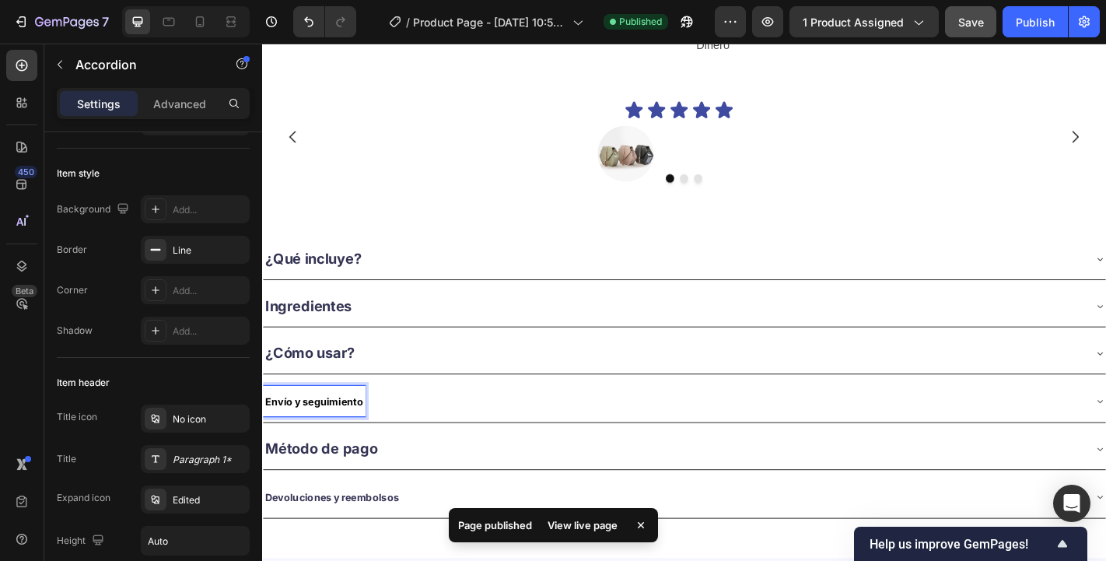
click at [341, 442] on p "Envío y seguimiento" at bounding box center [319, 439] width 108 height 30
click at [330, 441] on div at bounding box center [330, 441] width 0 height 0
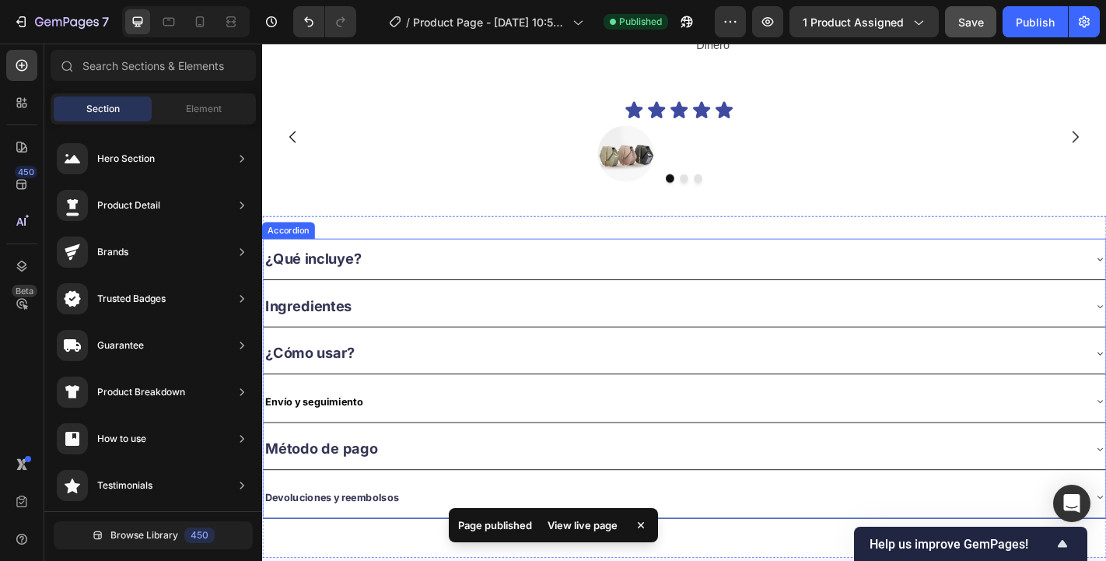
click at [318, 436] on strong "Envío y seguimiento" at bounding box center [319, 438] width 108 height 13
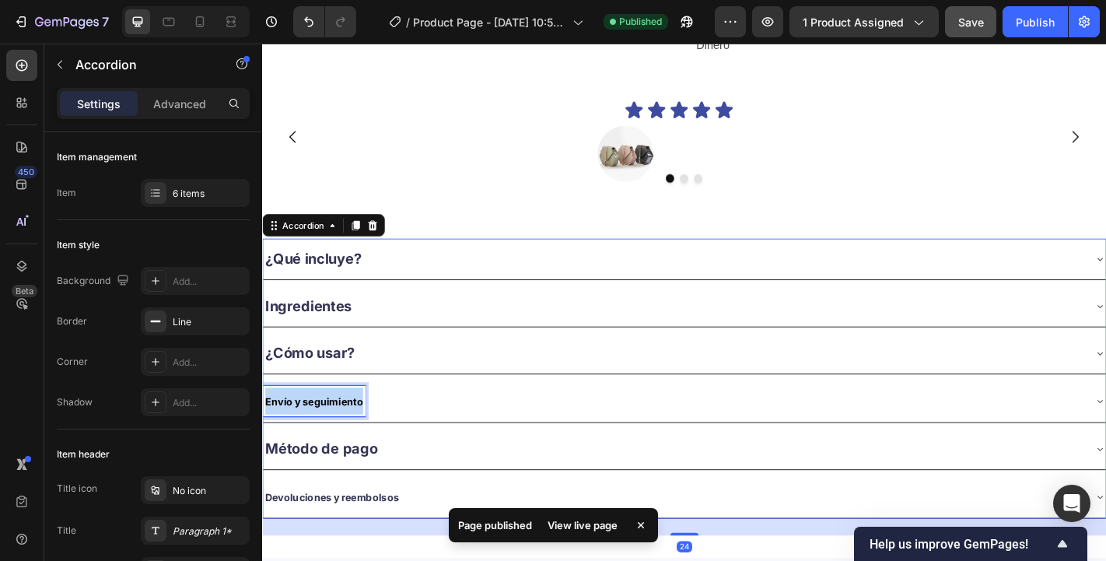
click at [318, 436] on strong "Envío y seguimiento" at bounding box center [319, 438] width 108 height 13
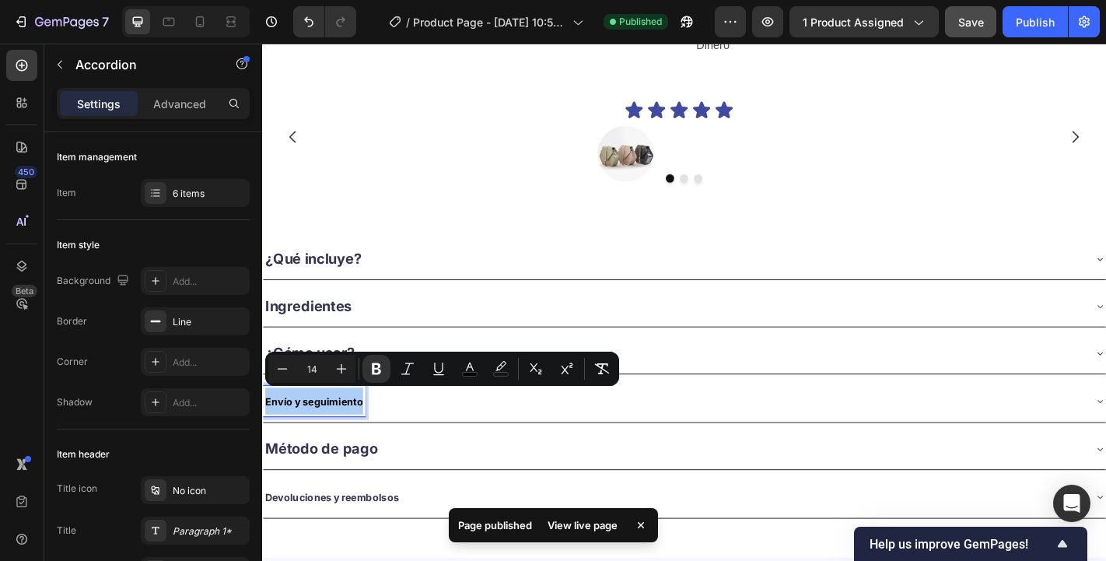
click at [310, 370] on input "14" at bounding box center [311, 368] width 31 height 19
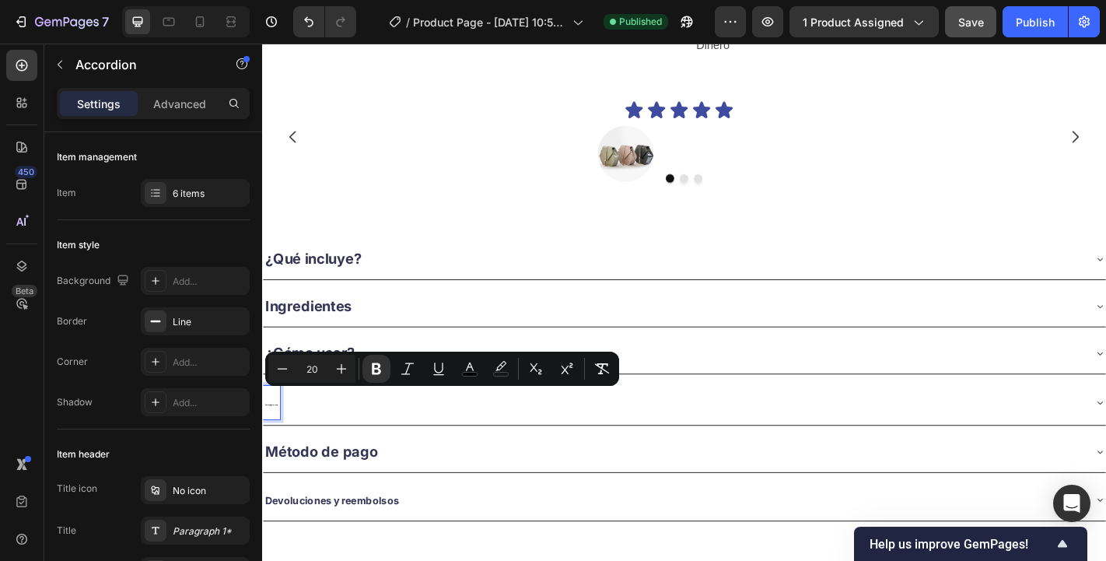
type input "20"
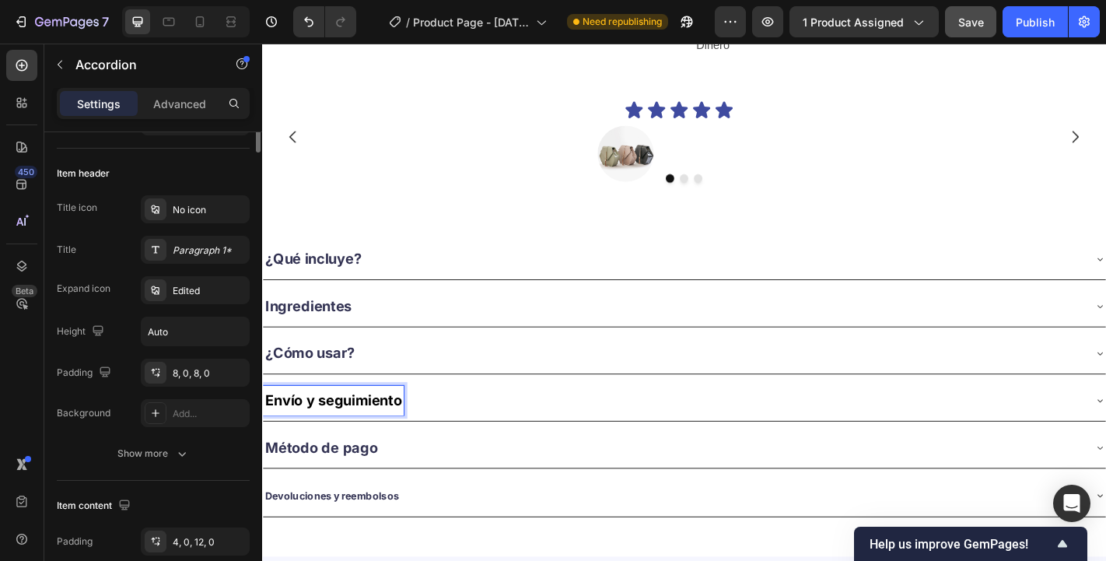
scroll to position [316, 0]
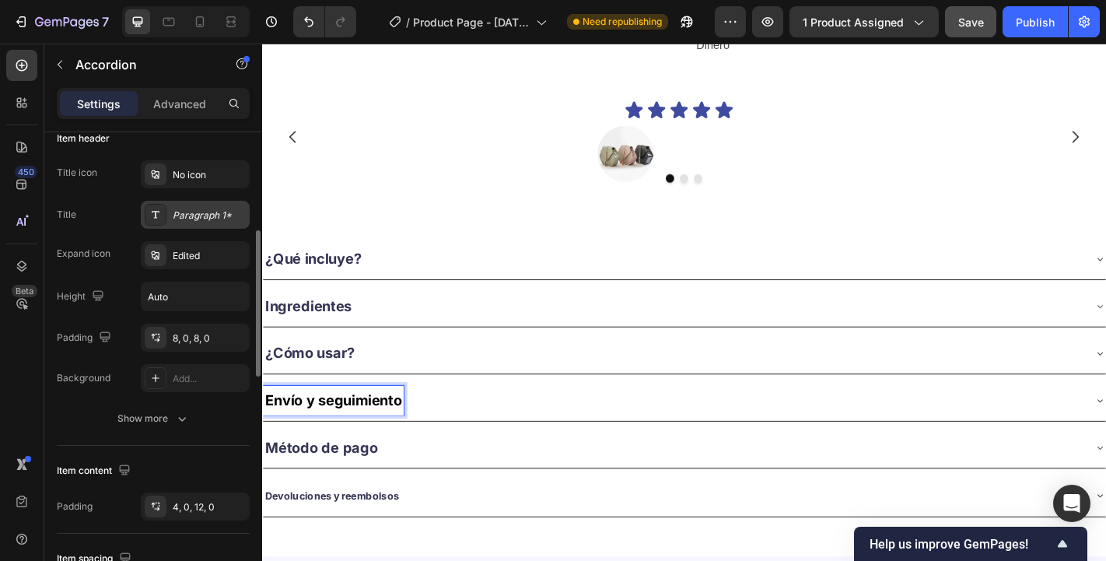
click at [177, 207] on div "Paragraph 1*" at bounding box center [195, 215] width 109 height 28
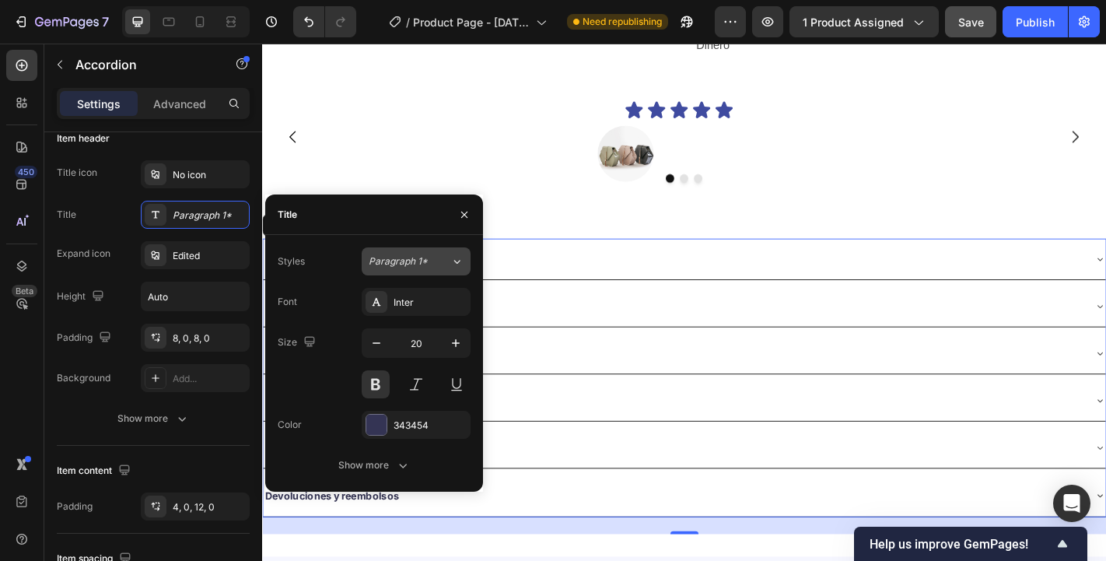
click at [420, 254] on span "Paragraph 1*" at bounding box center [398, 261] width 59 height 14
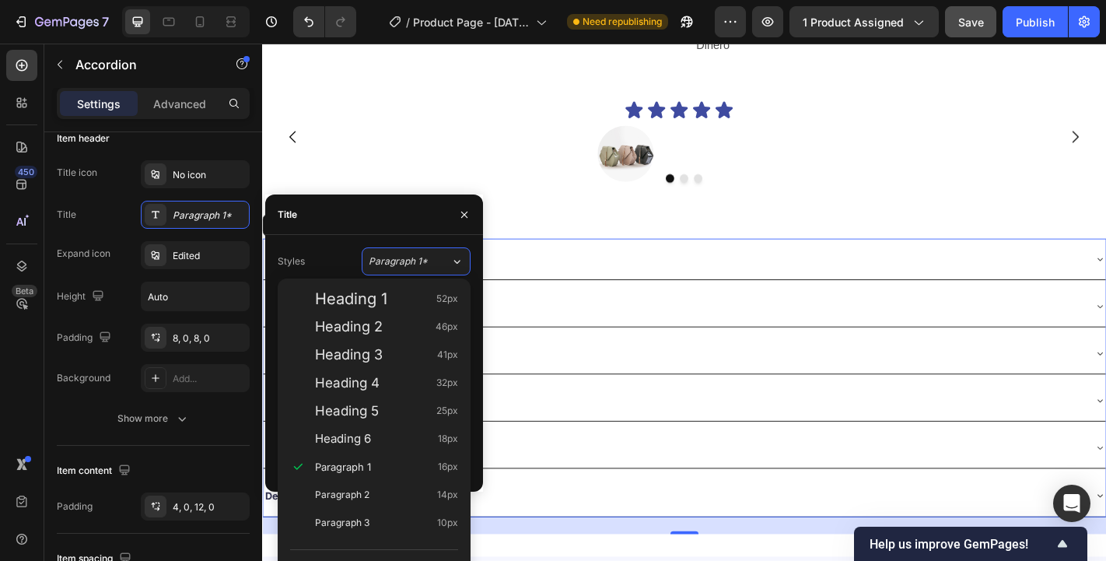
click at [407, 219] on div "Title" at bounding box center [374, 214] width 218 height 40
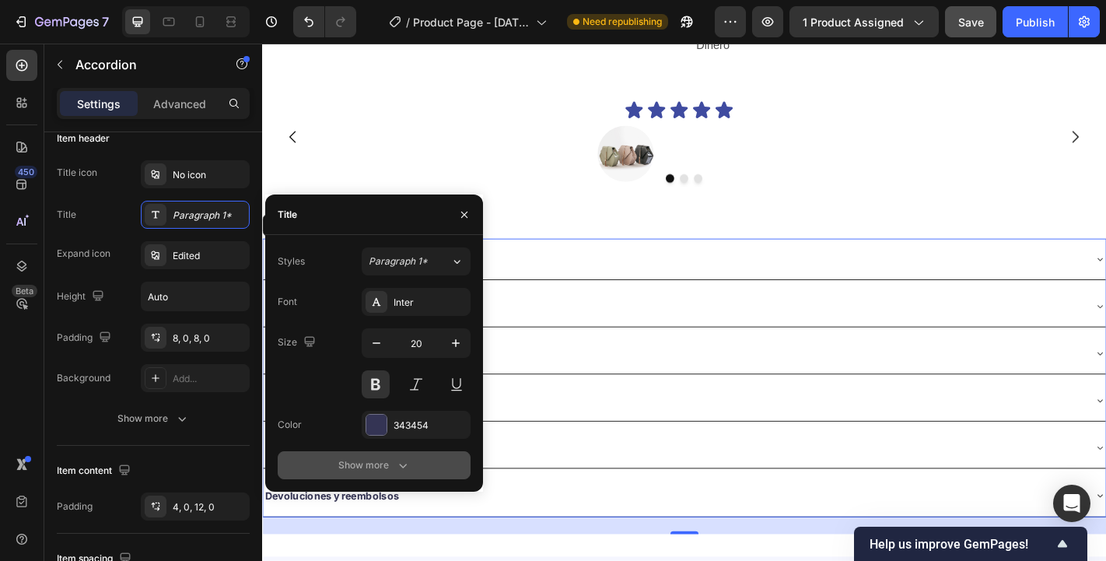
click at [370, 453] on button "Show more" at bounding box center [374, 465] width 193 height 28
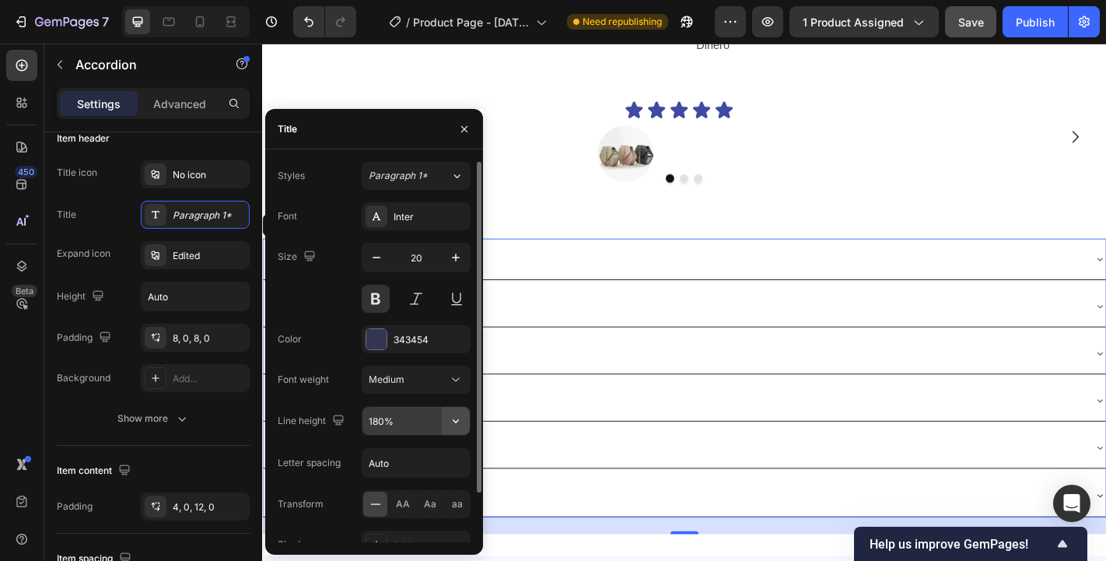
drag, startPoint x: 463, startPoint y: 407, endPoint x: 456, endPoint y: 417, distance: 11.7
click at [456, 417] on icon "button" at bounding box center [456, 421] width 16 height 16
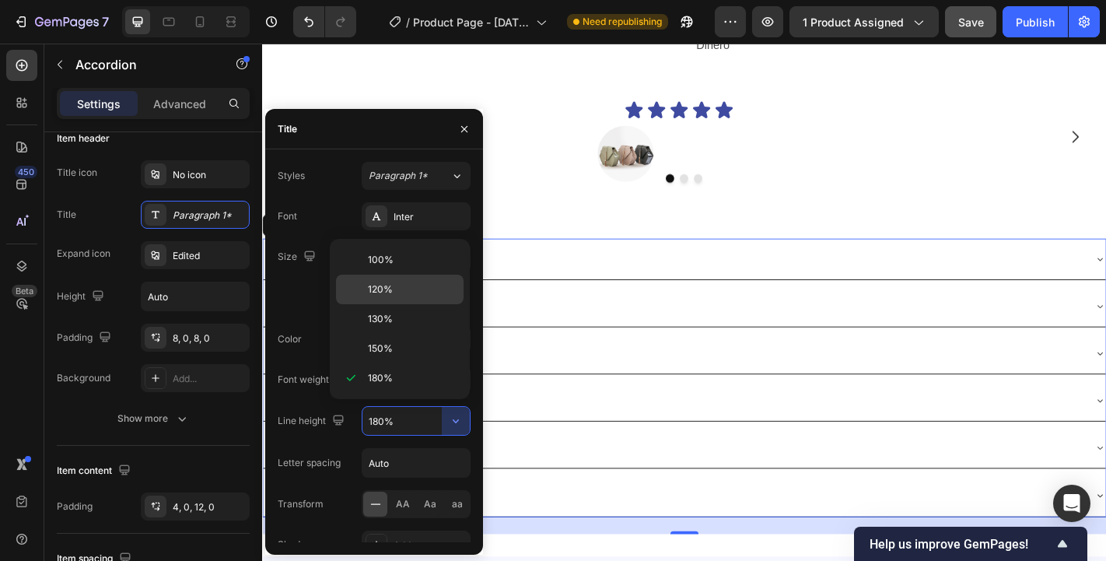
click at [410, 289] on p "120%" at bounding box center [412, 289] width 89 height 14
type input "120%"
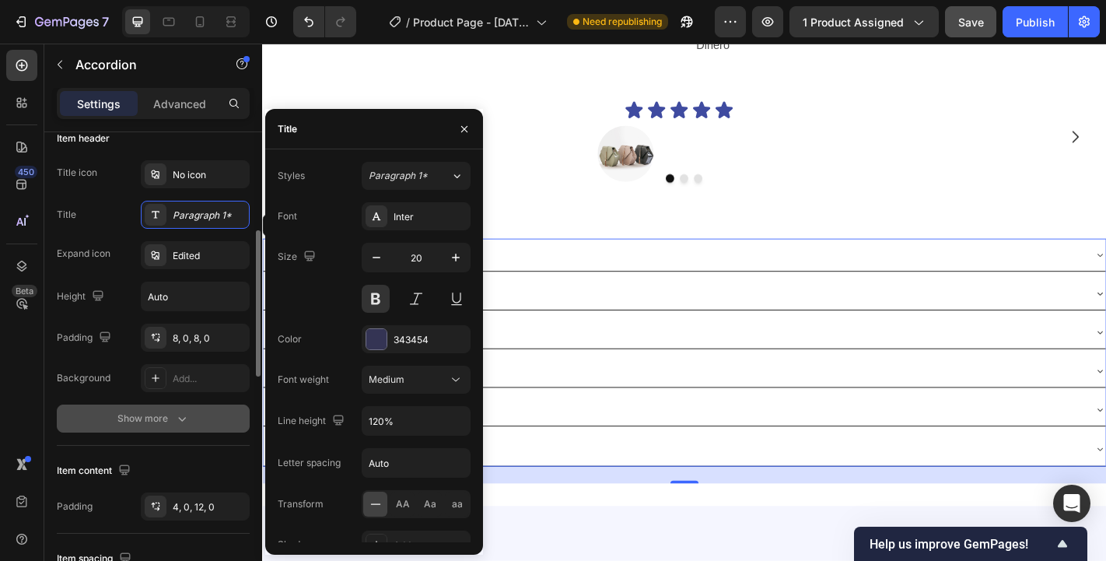
click at [178, 417] on icon "button" at bounding box center [182, 419] width 16 height 16
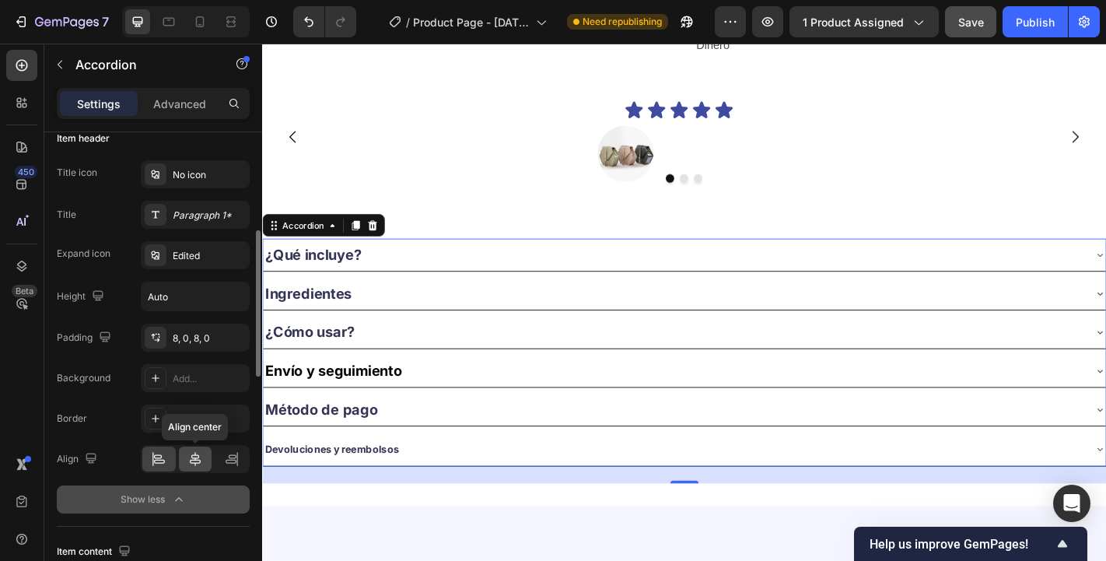
click at [196, 461] on icon at bounding box center [195, 459] width 16 height 16
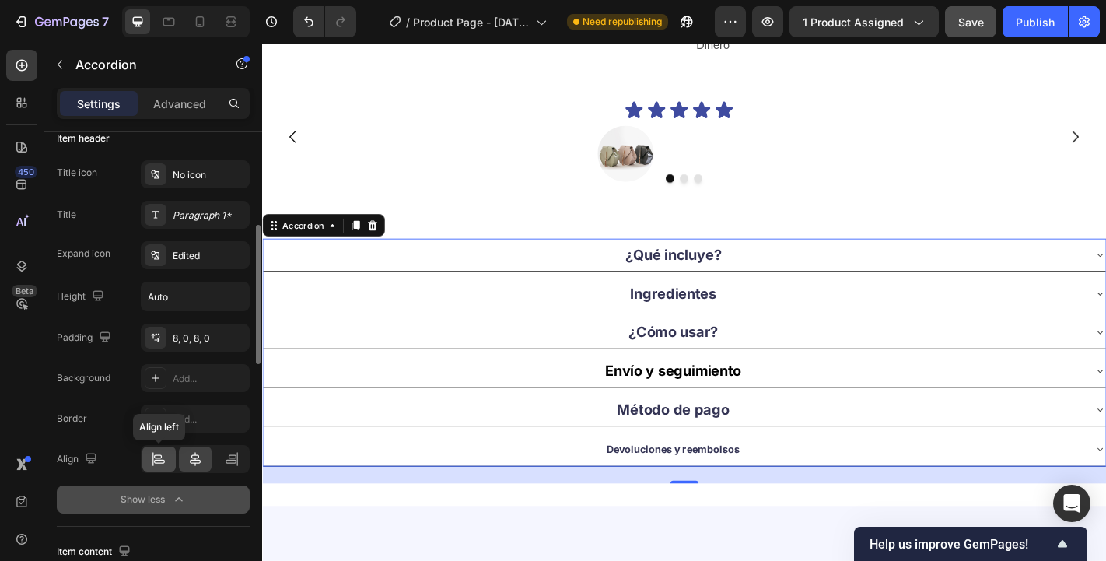
click at [162, 462] on icon at bounding box center [159, 459] width 16 height 16
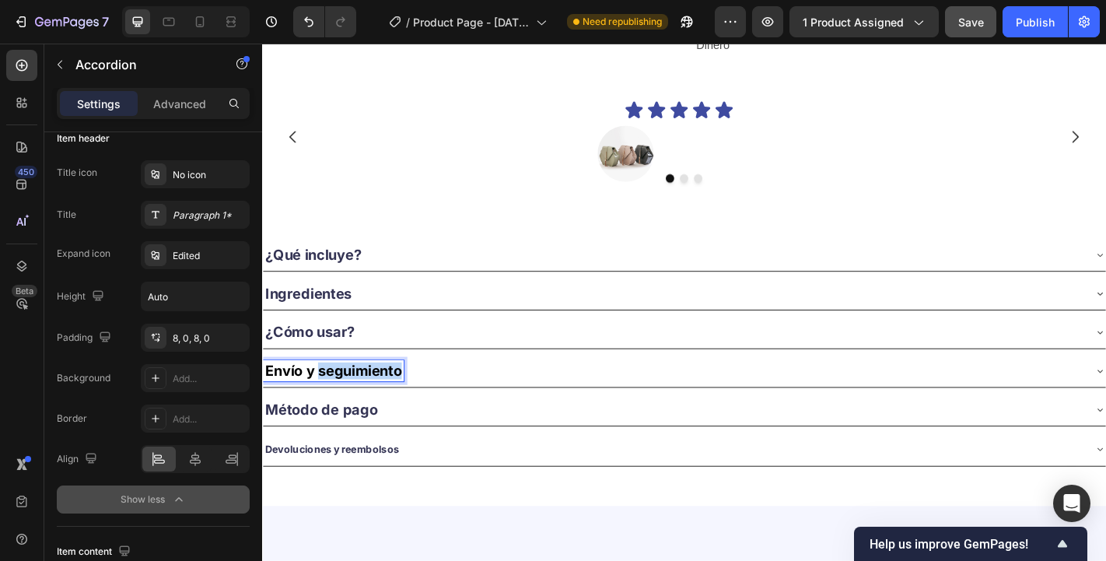
click at [359, 398] on strong "Envío y seguimiento" at bounding box center [340, 405] width 151 height 19
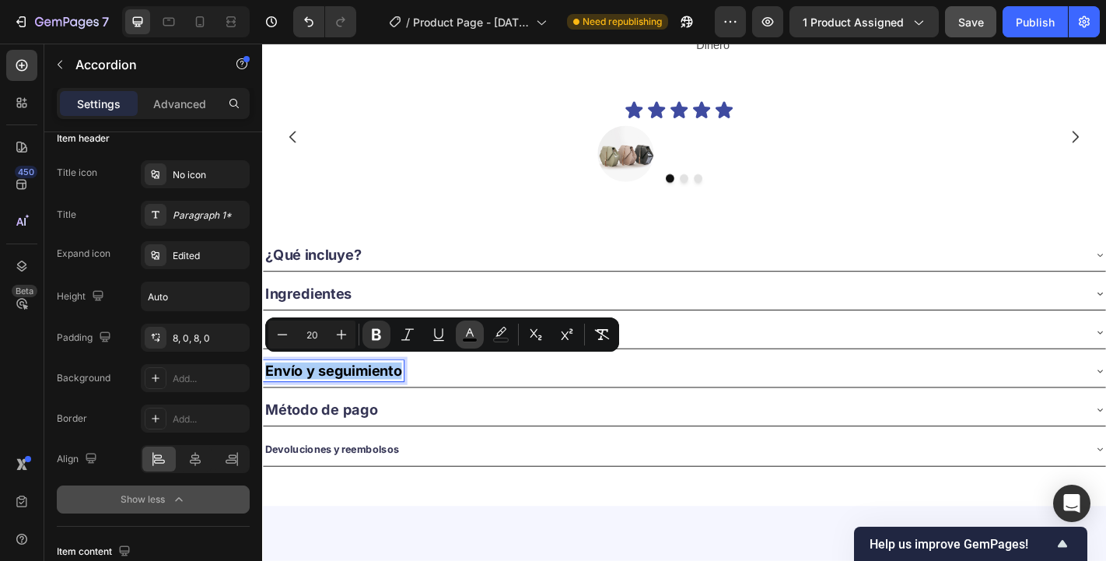
click at [461, 331] on button "color" at bounding box center [470, 334] width 28 height 28
type input "000000"
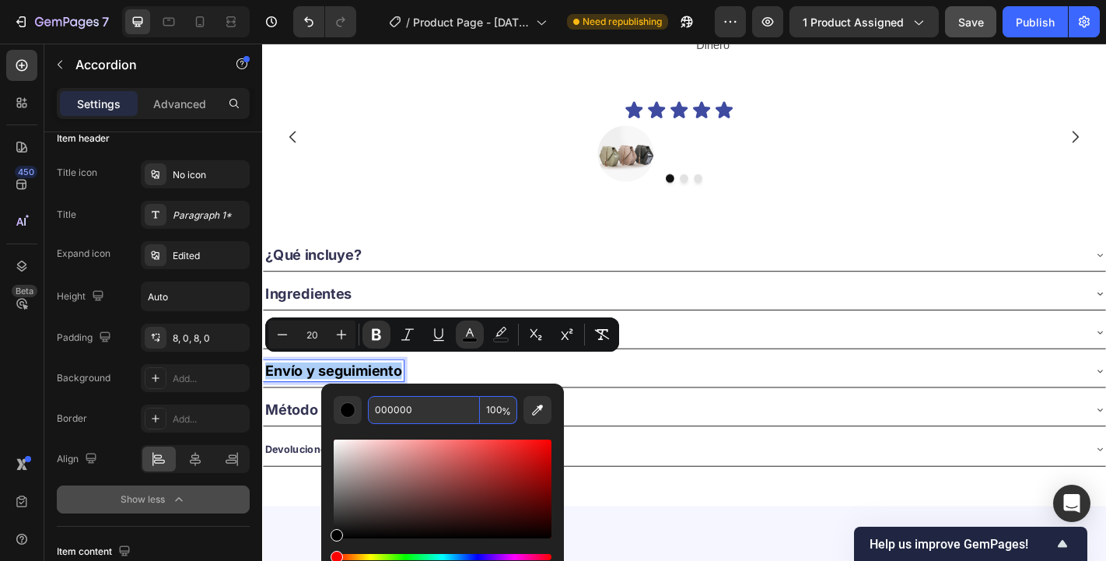
click at [421, 406] on input "000000" at bounding box center [424, 410] width 112 height 28
type input "343454"
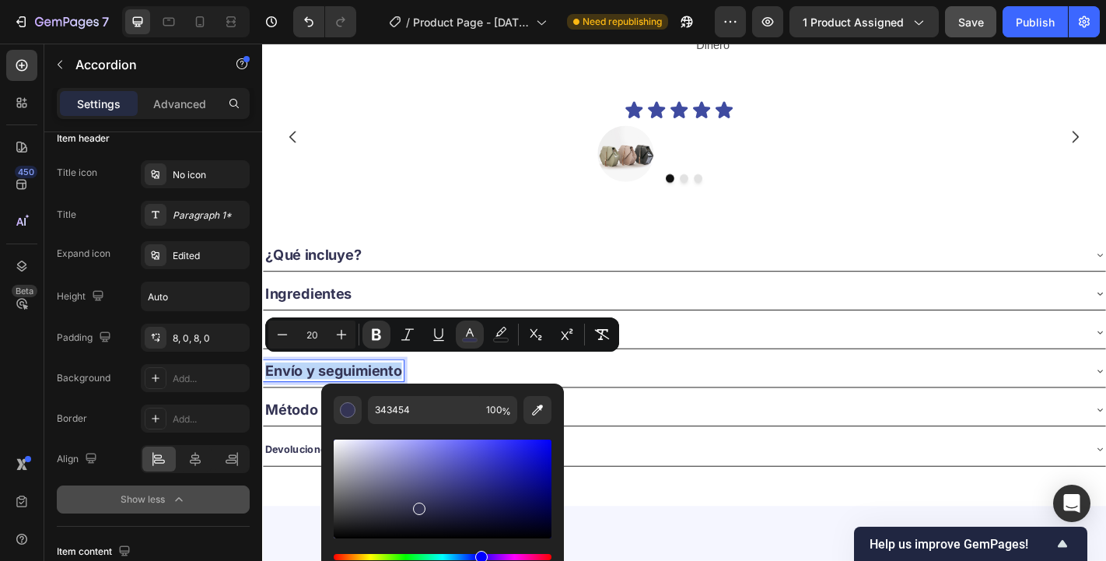
click at [509, 167] on div "Image [PERSON_NAME] Text Block Row" at bounding box center [723, 165] width 922 height 62
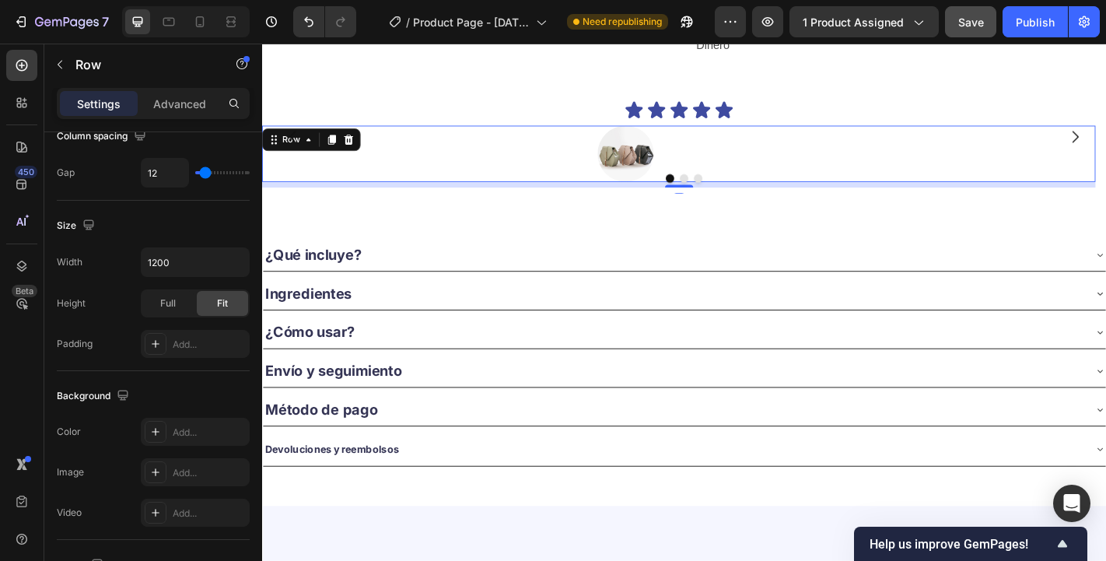
scroll to position [0, 0]
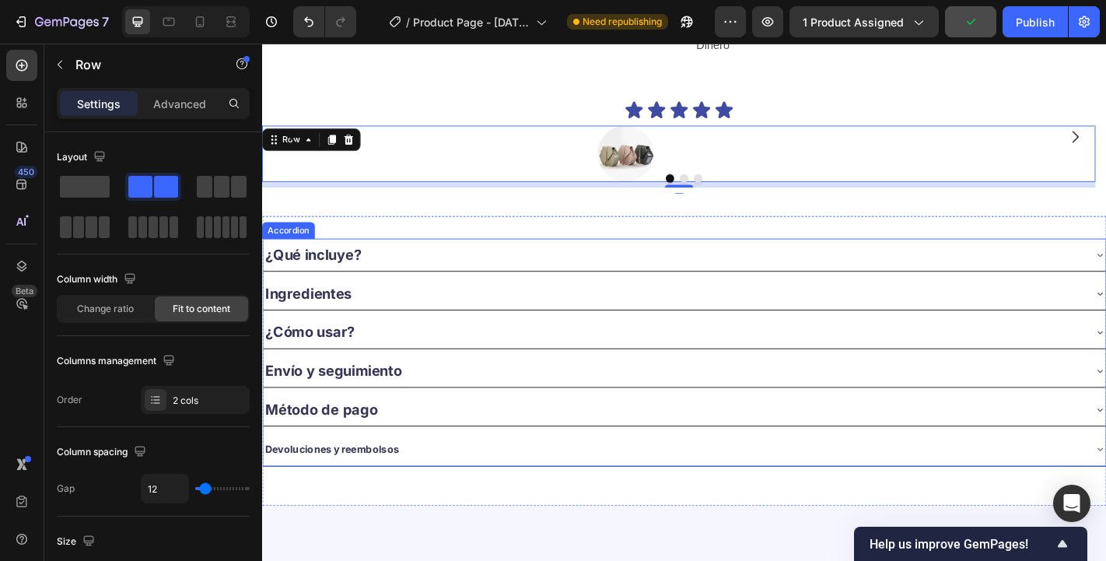
click at [331, 269] on strong "¿Qué incluye?" at bounding box center [318, 277] width 107 height 19
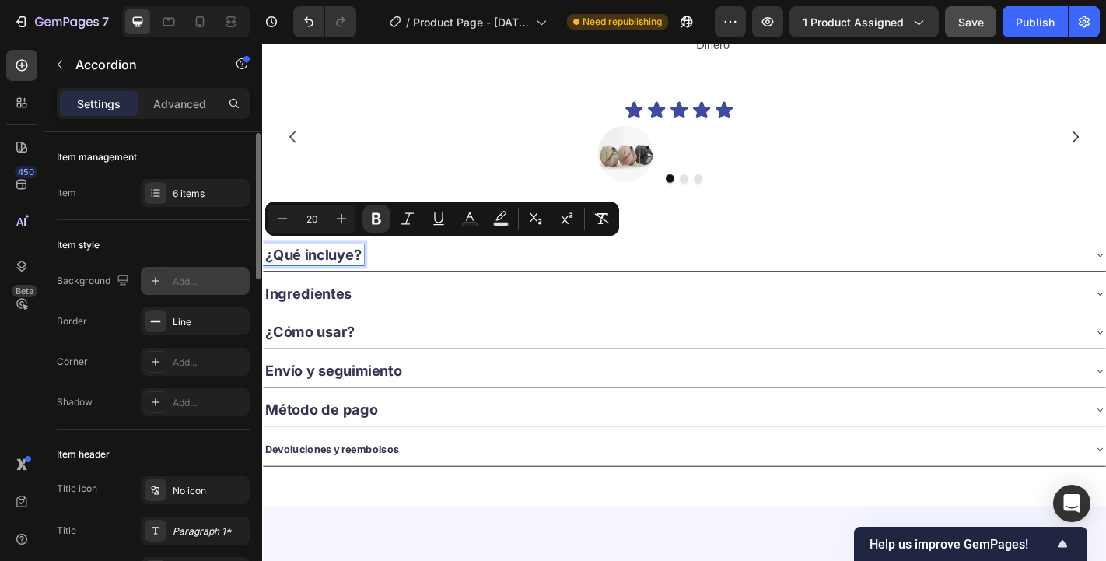
scroll to position [1, 0]
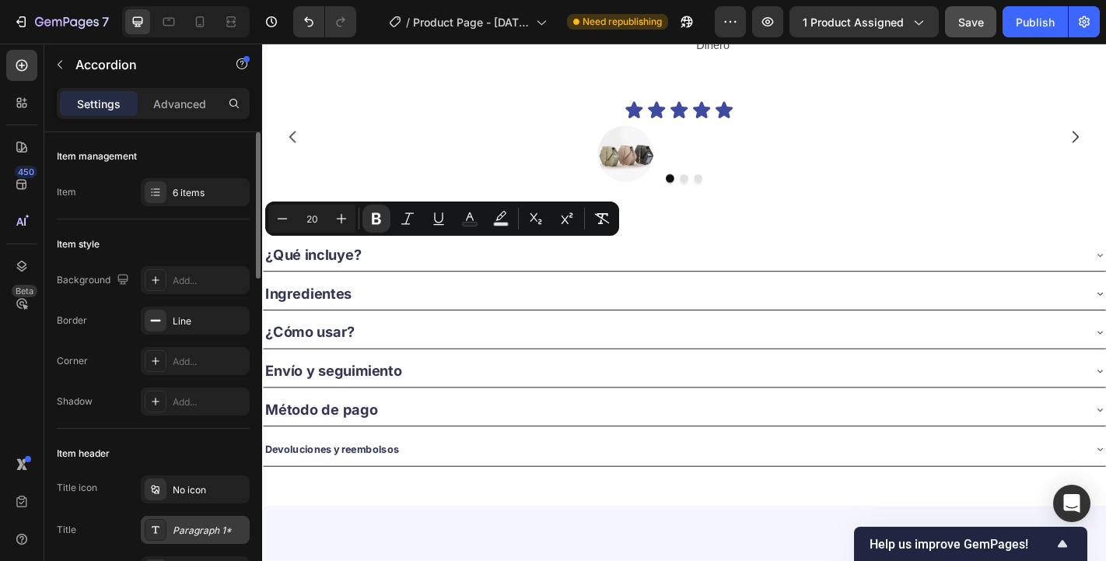
click at [176, 533] on div "Paragraph 1*" at bounding box center [209, 530] width 73 height 14
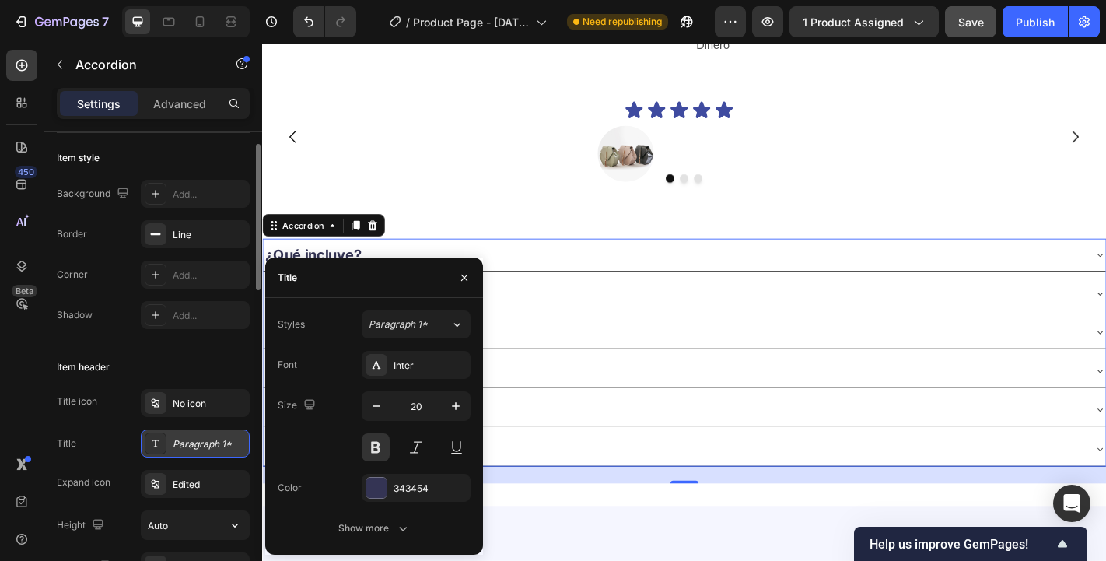
scroll to position [96, 0]
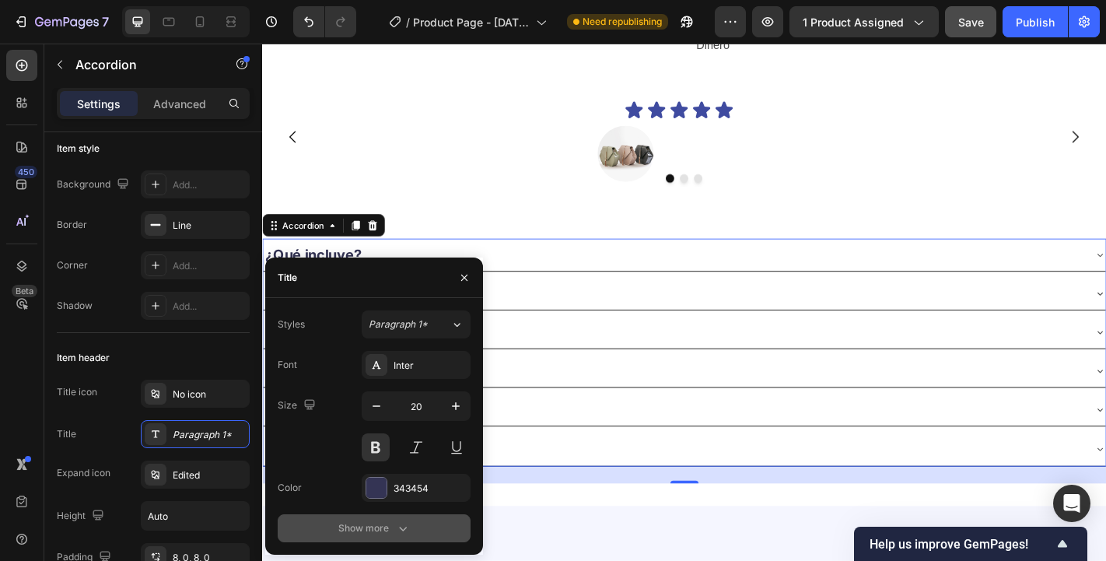
click at [360, 521] on div "Show more" at bounding box center [374, 528] width 72 height 16
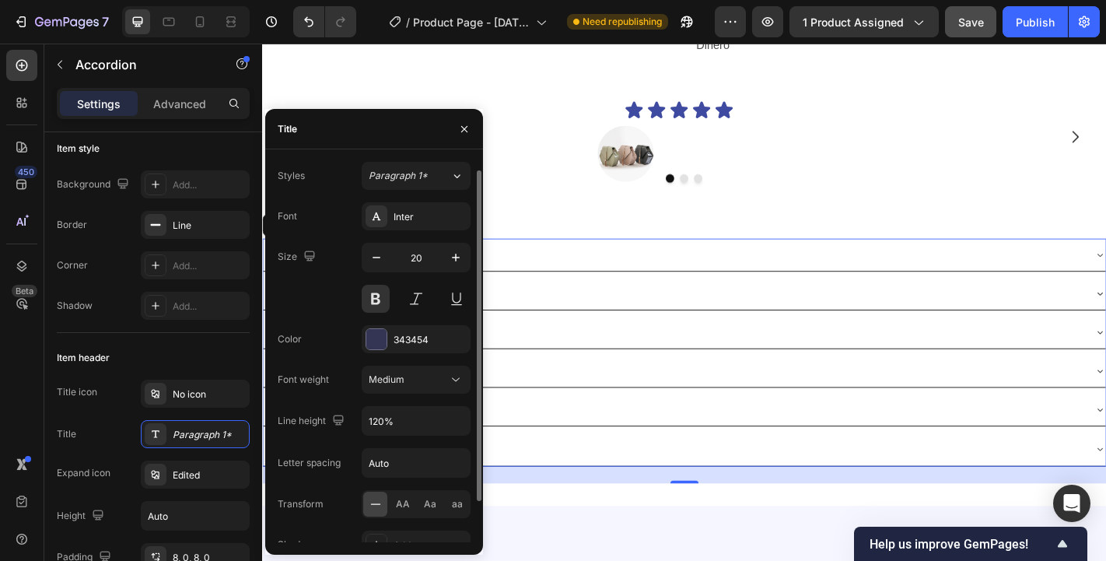
scroll to position [57, 0]
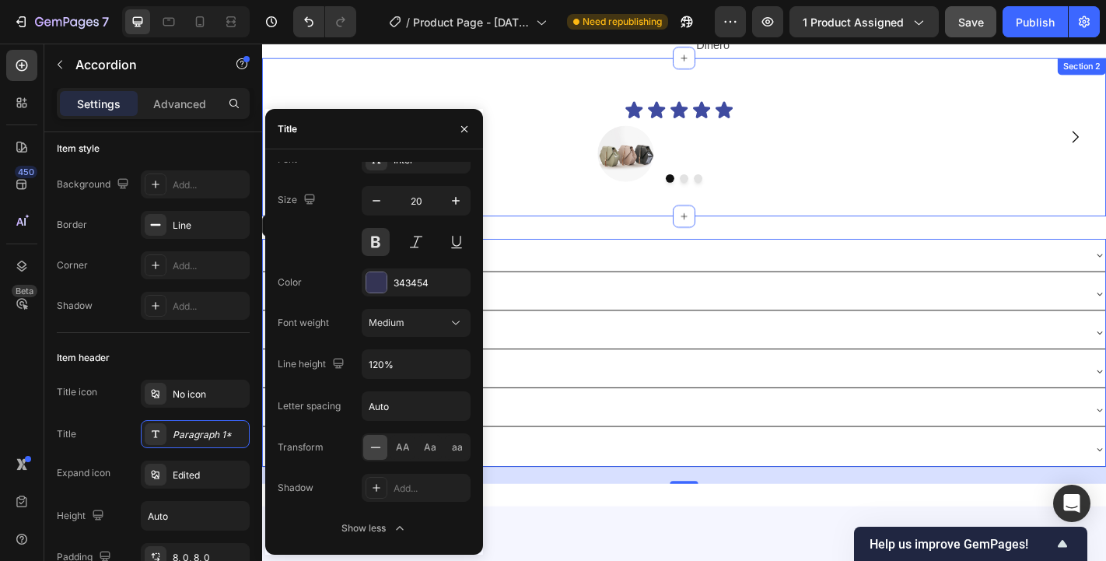
click at [582, 207] on div ""Los uso y realmente me han ayudado con el insomnio por [PERSON_NAME]. He usado…" at bounding box center [728, 147] width 933 height 176
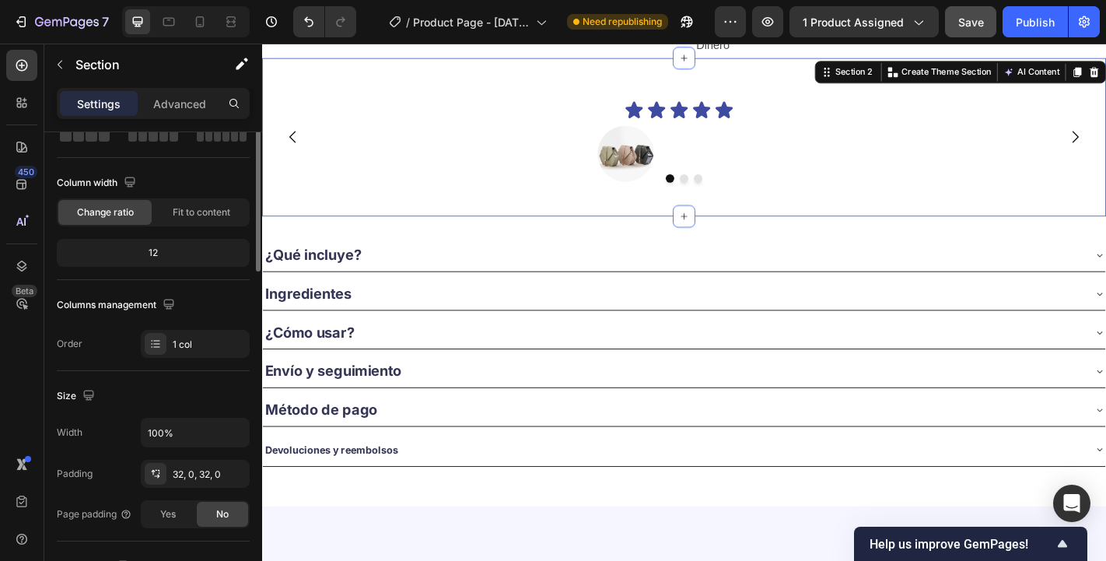
scroll to position [0, 0]
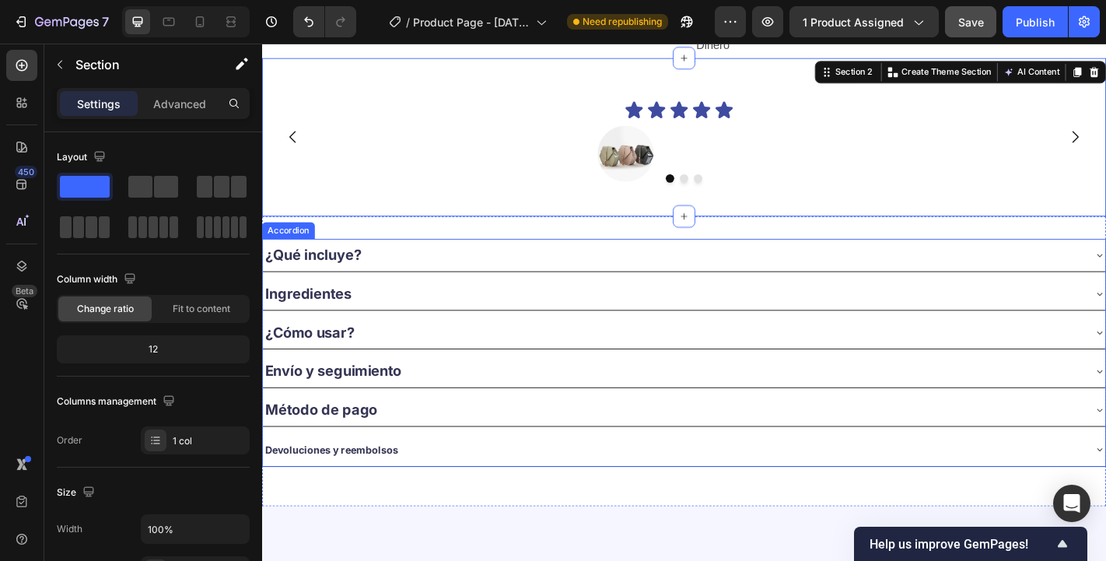
click at [369, 481] on p "Devoluciones y reembolsos" at bounding box center [339, 491] width 148 height 20
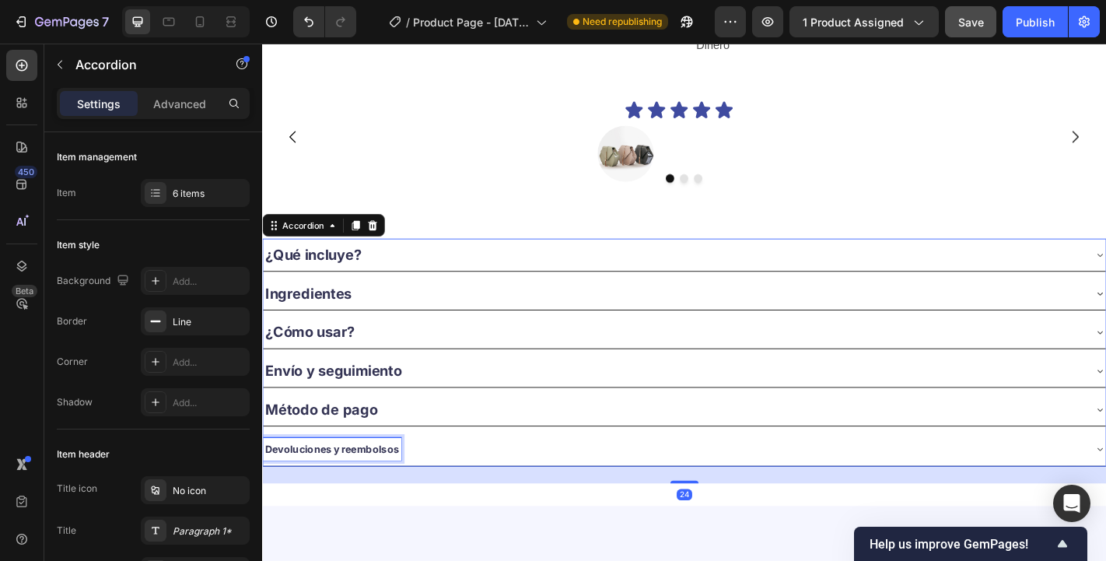
click at [359, 458] on div at bounding box center [359, 458] width 0 height 0
click at [369, 481] on p "Devoluciones y reembolsos" at bounding box center [339, 491] width 148 height 20
click at [326, 496] on div "Devoluciones y reembolsos" at bounding box center [339, 491] width 152 height 25
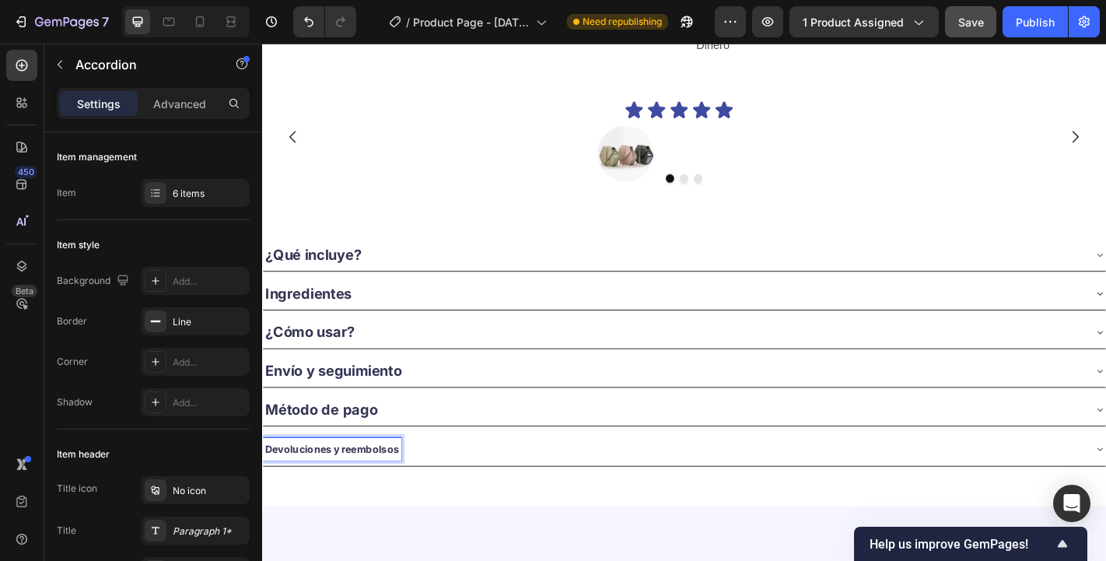
click at [326, 496] on div "Devoluciones y reembolsos" at bounding box center [339, 491] width 152 height 25
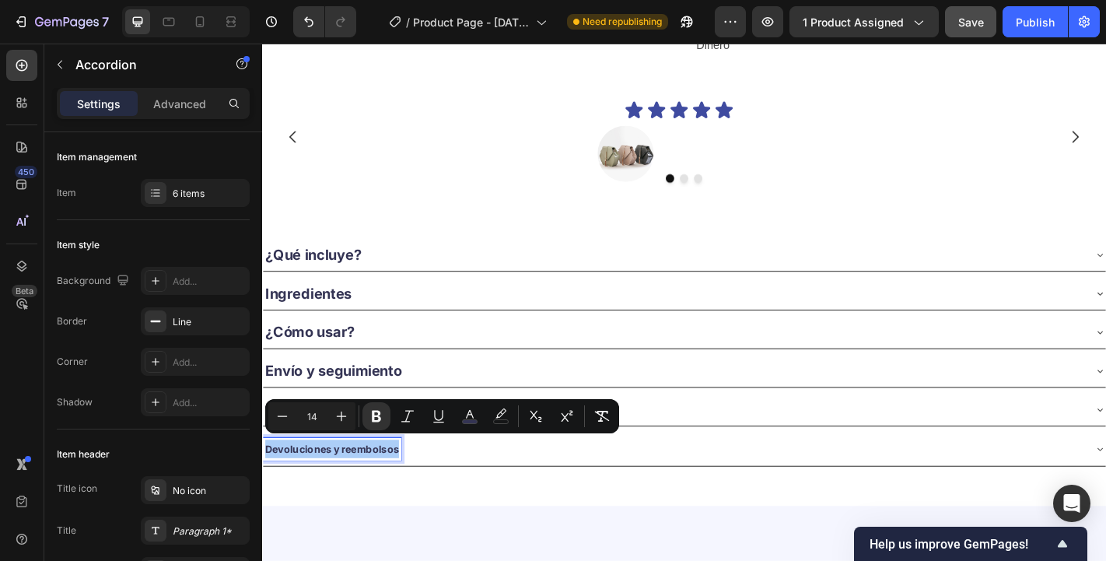
click at [316, 407] on input "14" at bounding box center [311, 416] width 31 height 19
click at [319, 421] on input "14" at bounding box center [311, 416] width 31 height 19
type input "1"
type input "20"
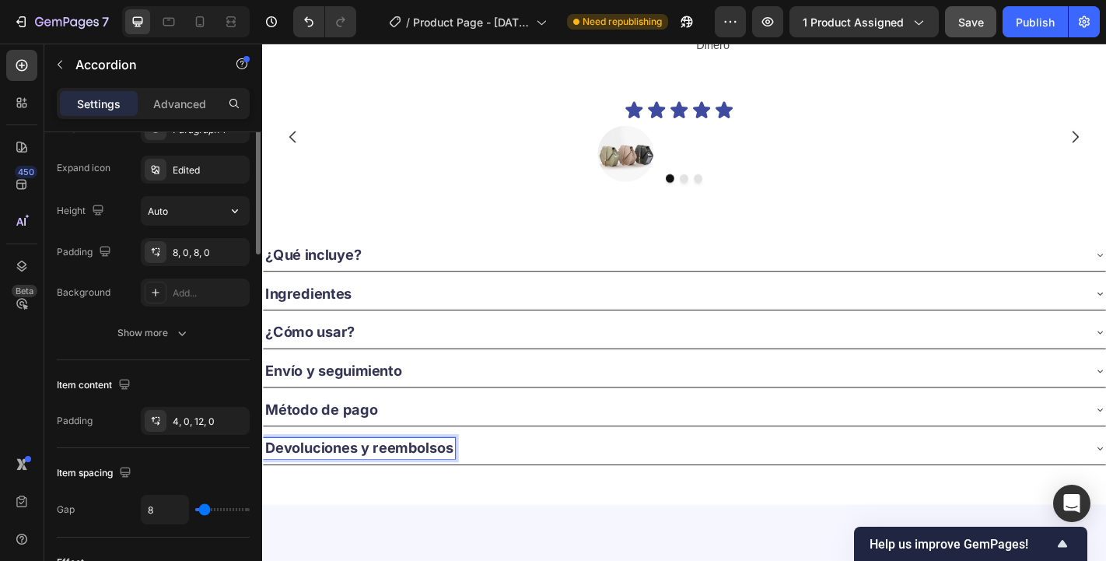
scroll to position [261, 0]
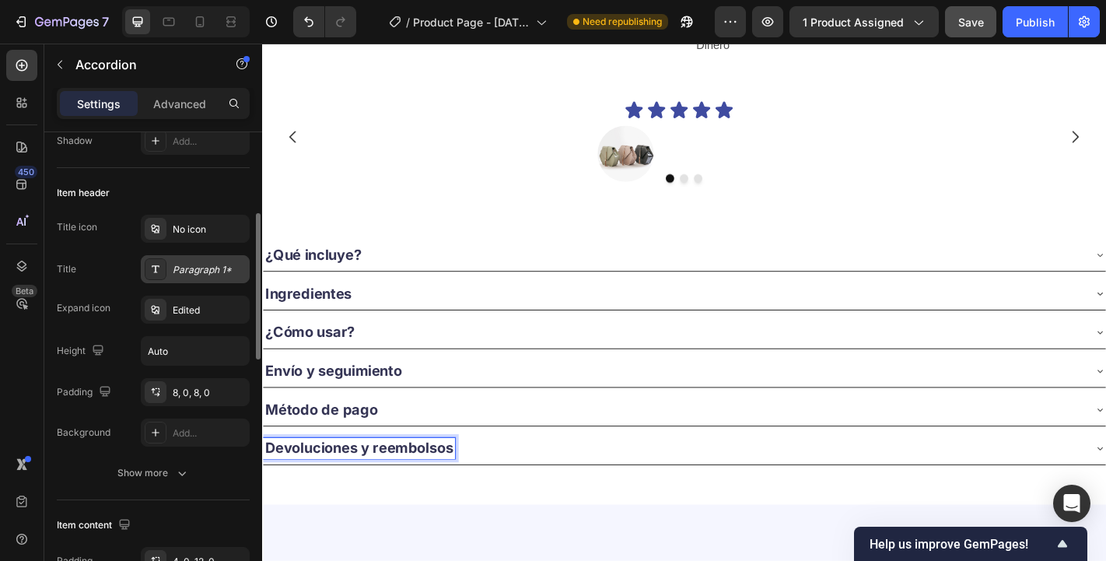
click at [206, 267] on div "Paragraph 1*" at bounding box center [209, 270] width 73 height 14
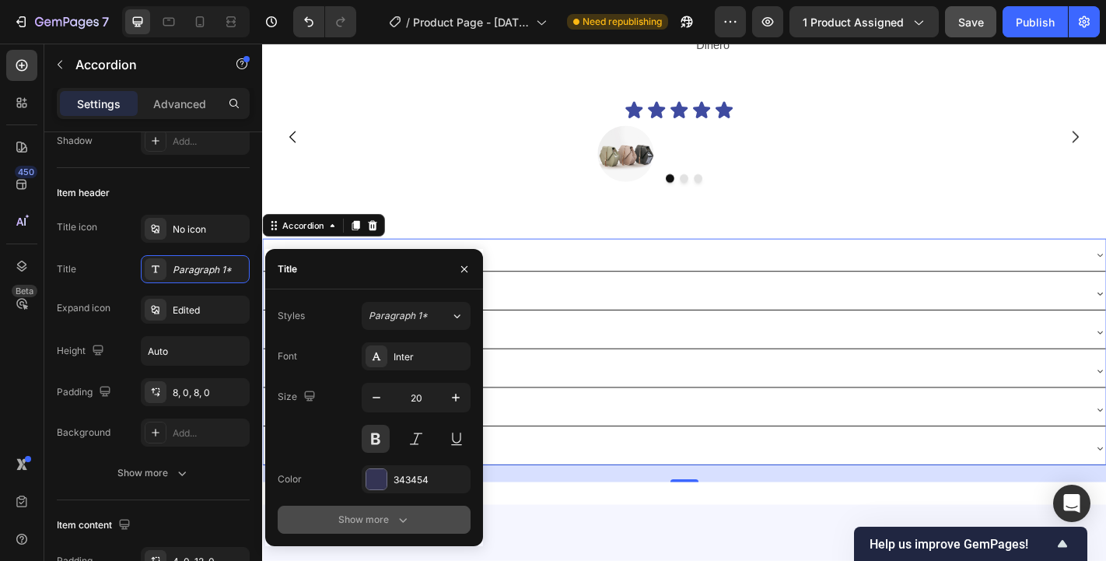
click at [363, 520] on div "Show more" at bounding box center [374, 520] width 72 height 16
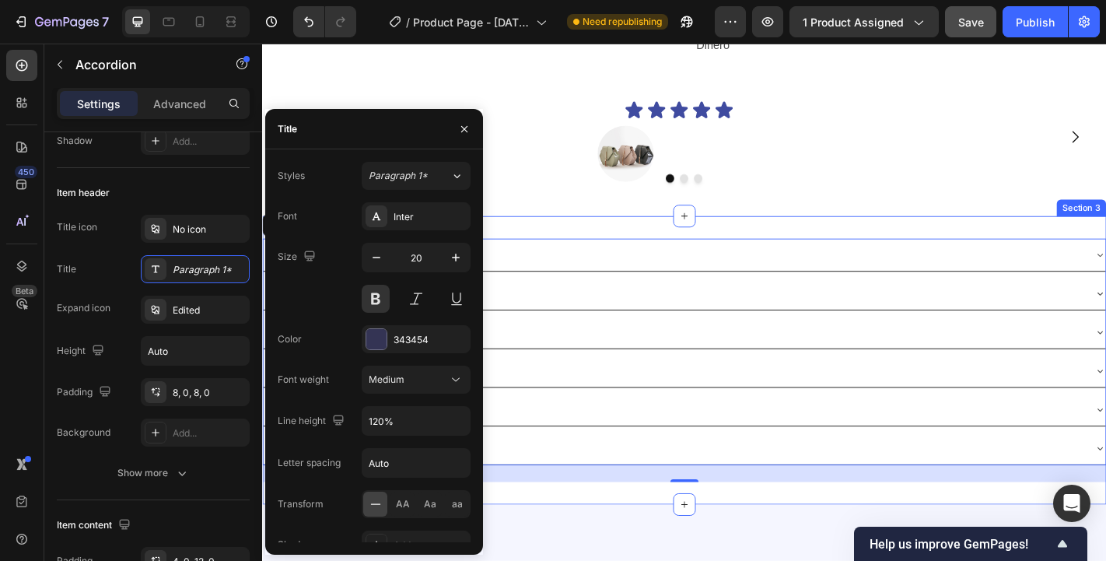
click at [646, 227] on div ""Los uso y realmente me han ayudado con el insomnio por [PERSON_NAME]. He usado…" at bounding box center [728, 147] width 933 height 176
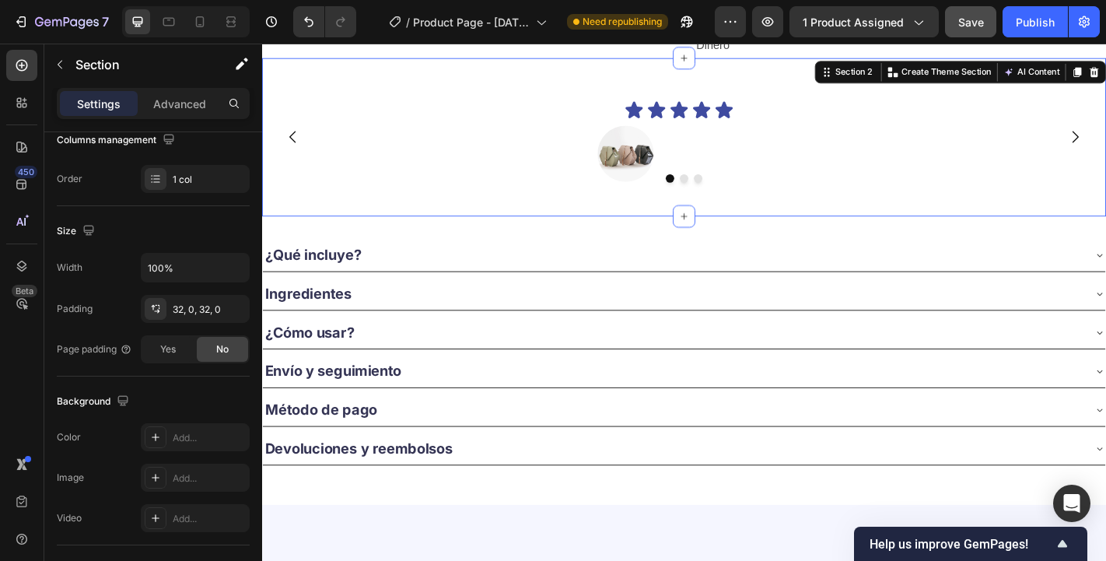
scroll to position [0, 0]
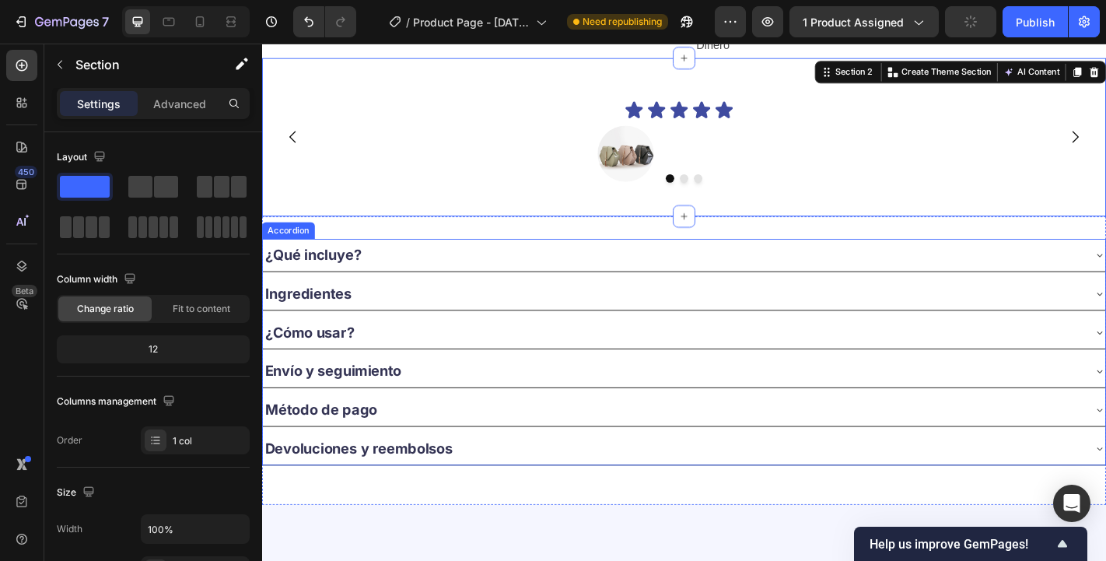
click at [321, 485] on strong "Devoluciones y reembolsos" at bounding box center [369, 490] width 208 height 19
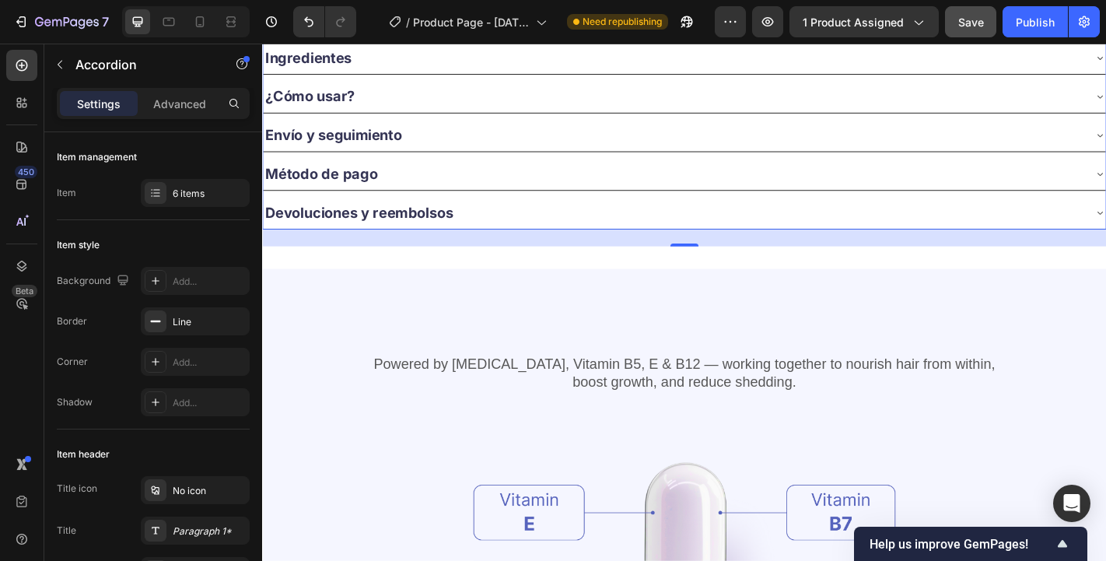
scroll to position [572, 0]
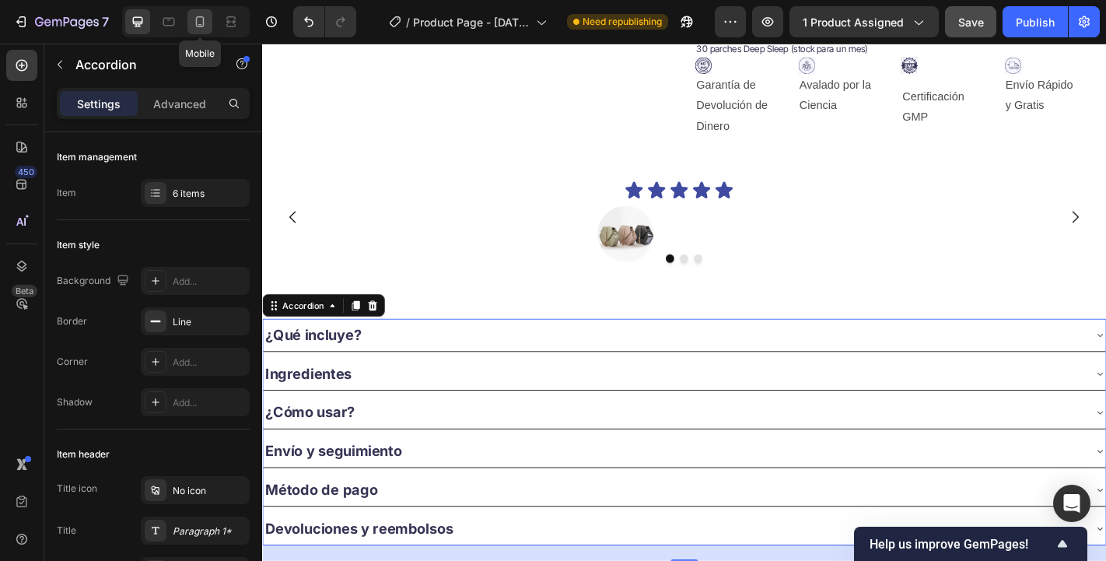
click at [201, 28] on icon at bounding box center [200, 22] width 16 height 16
type input "0"
type input "32"
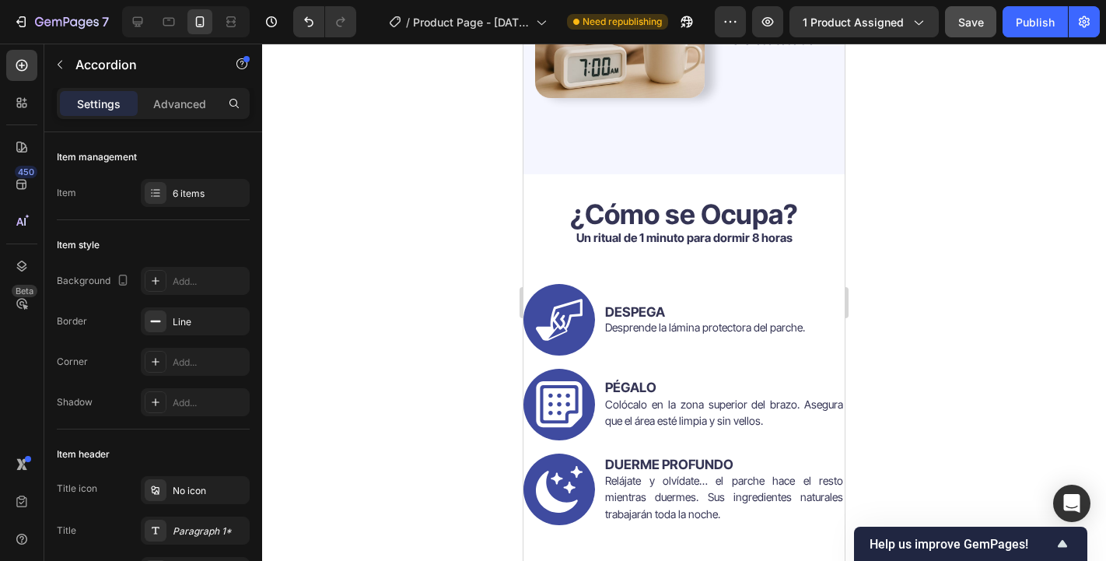
scroll to position [3994, 0]
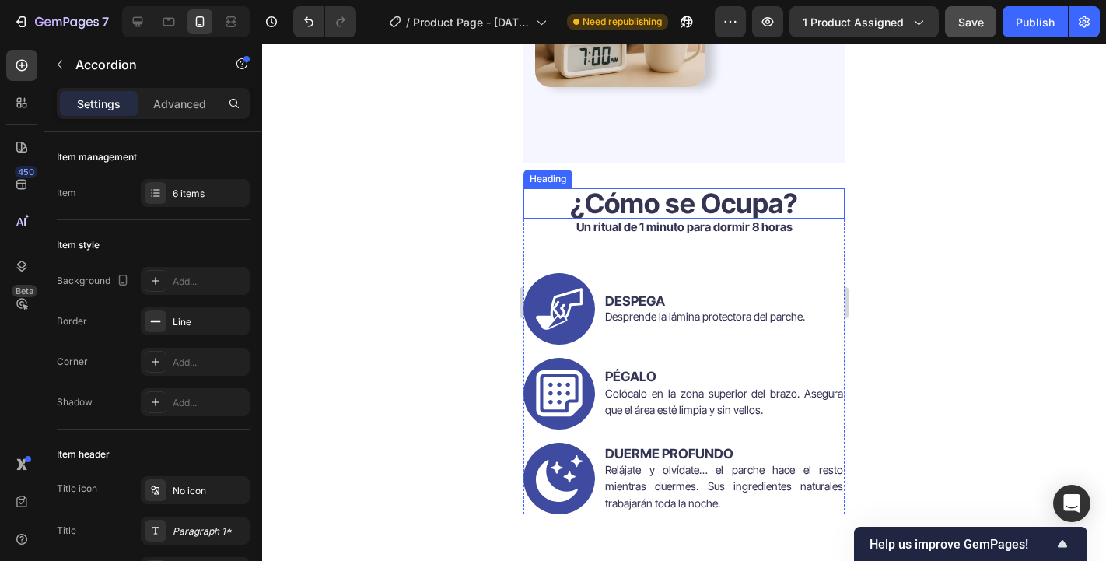
click at [813, 219] on h2 "¿Cómo se Ocupa?" at bounding box center [683, 203] width 321 height 30
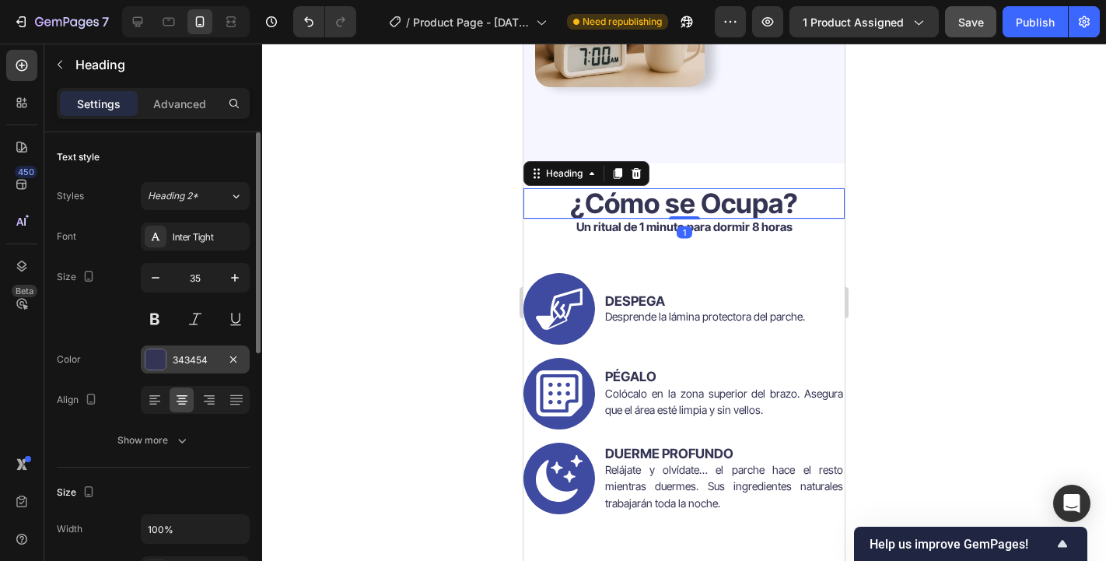
click at [198, 358] on div "343454" at bounding box center [195, 360] width 45 height 14
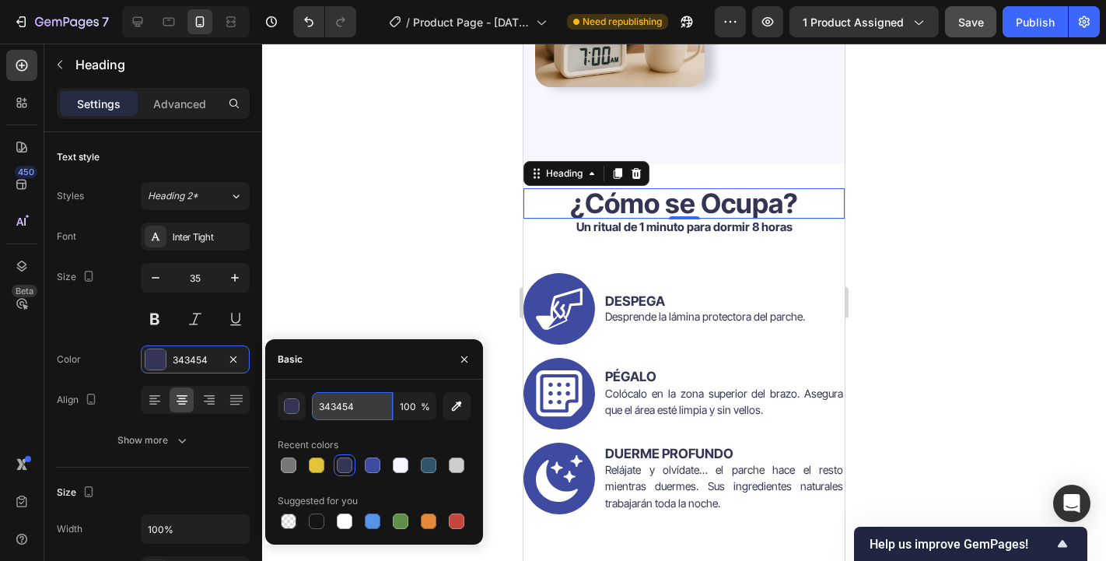
click at [352, 413] on input "343454" at bounding box center [352, 406] width 81 height 28
type input "343454"
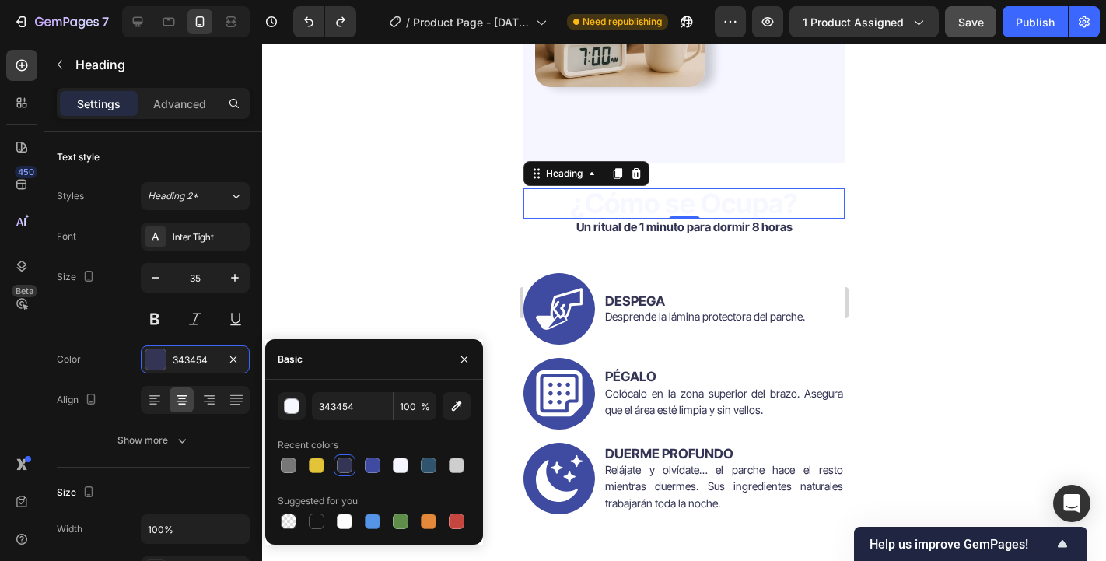
click at [420, 281] on div at bounding box center [684, 302] width 844 height 517
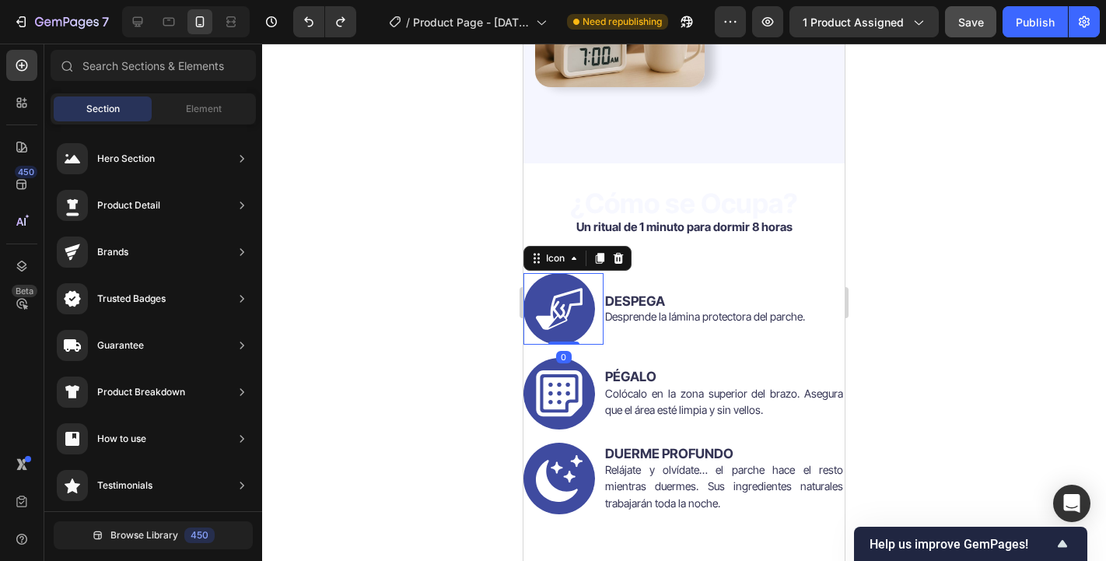
click at [554, 308] on icon at bounding box center [559, 308] width 47 height 41
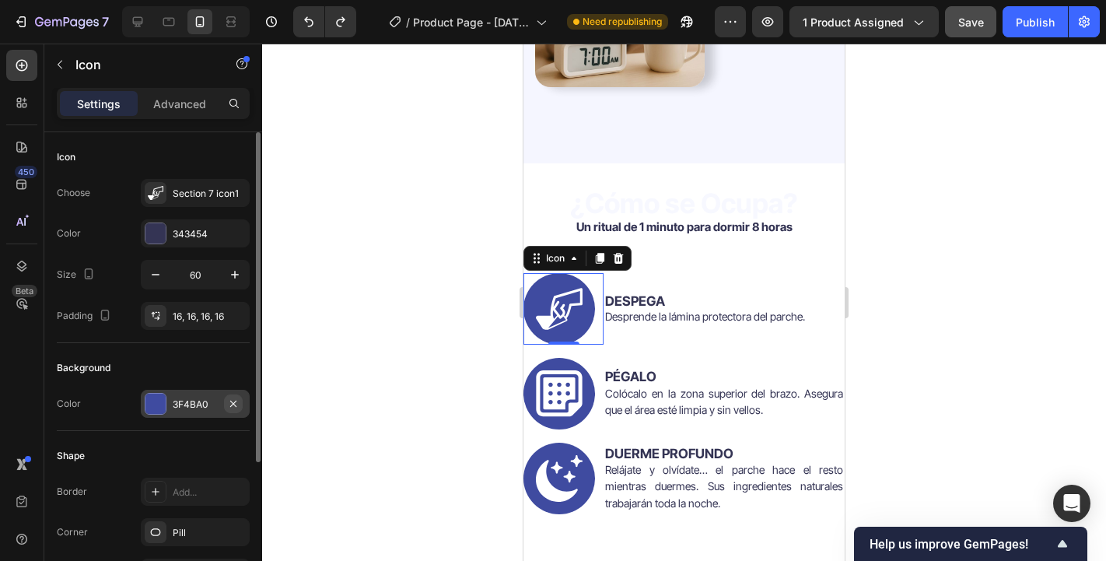
click at [233, 400] on icon "button" at bounding box center [233, 403] width 12 height 12
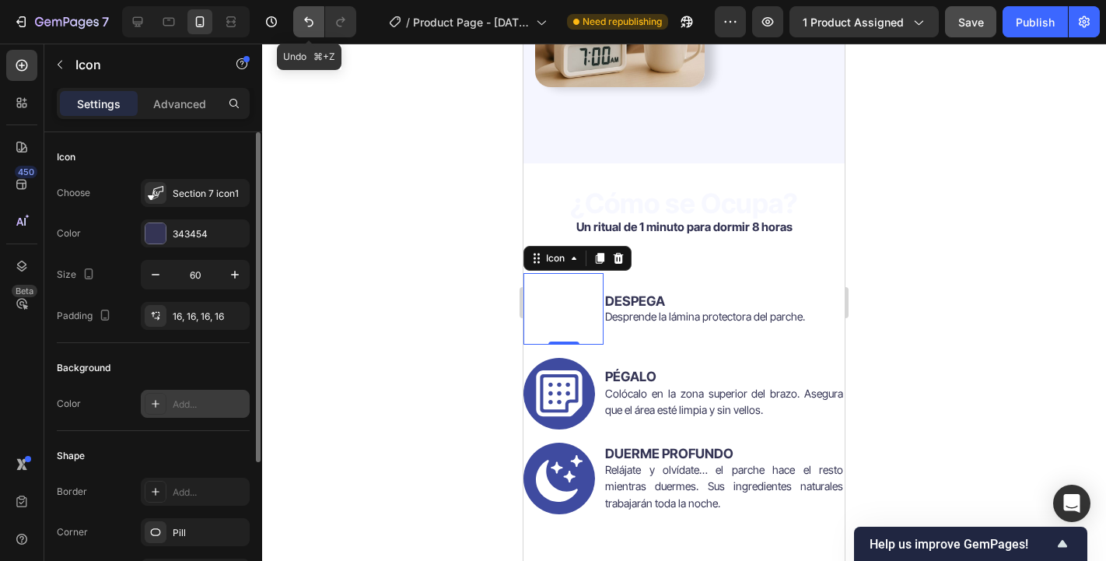
click at [310, 23] on icon "Undo/Redo" at bounding box center [309, 22] width 16 height 16
